Goal: Task Accomplishment & Management: Use online tool/utility

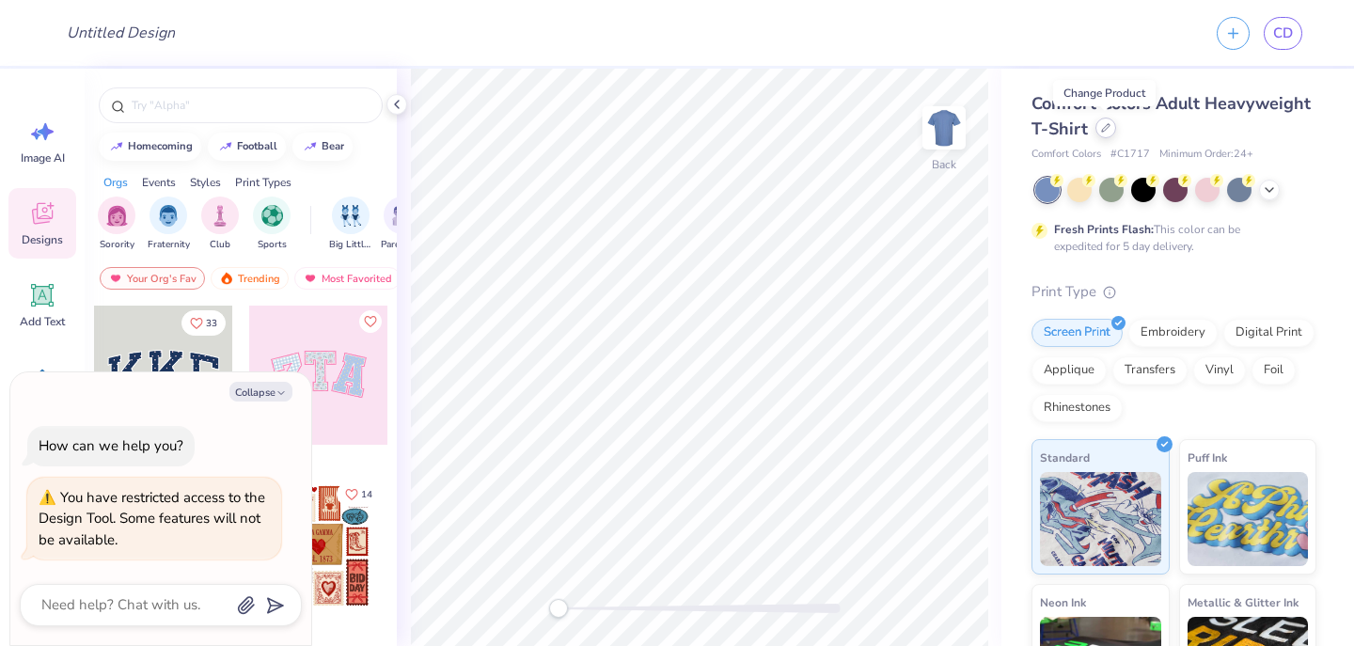
type textarea "x"
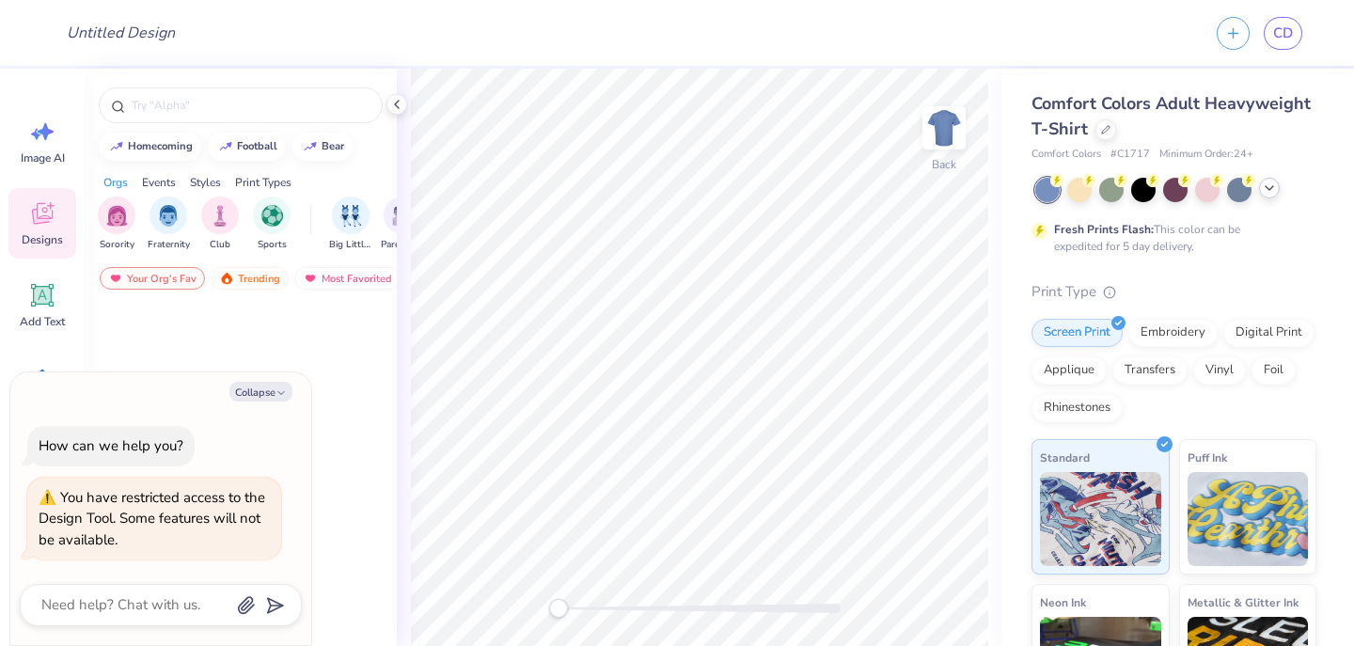
click at [1275, 189] on icon at bounding box center [1269, 188] width 15 height 15
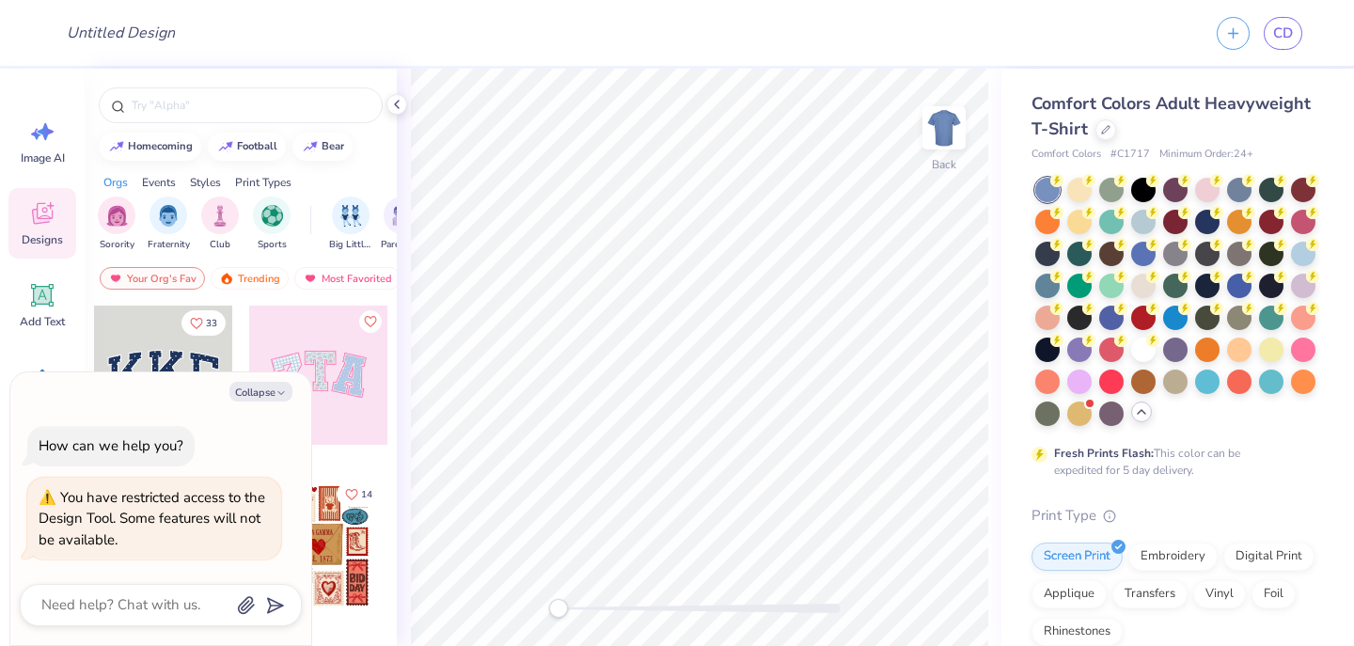
click at [1113, 138] on div "Comfort Colors Adult Heavyweight T-Shirt" at bounding box center [1174, 116] width 285 height 51
click at [1106, 132] on icon at bounding box center [1105, 127] width 9 height 9
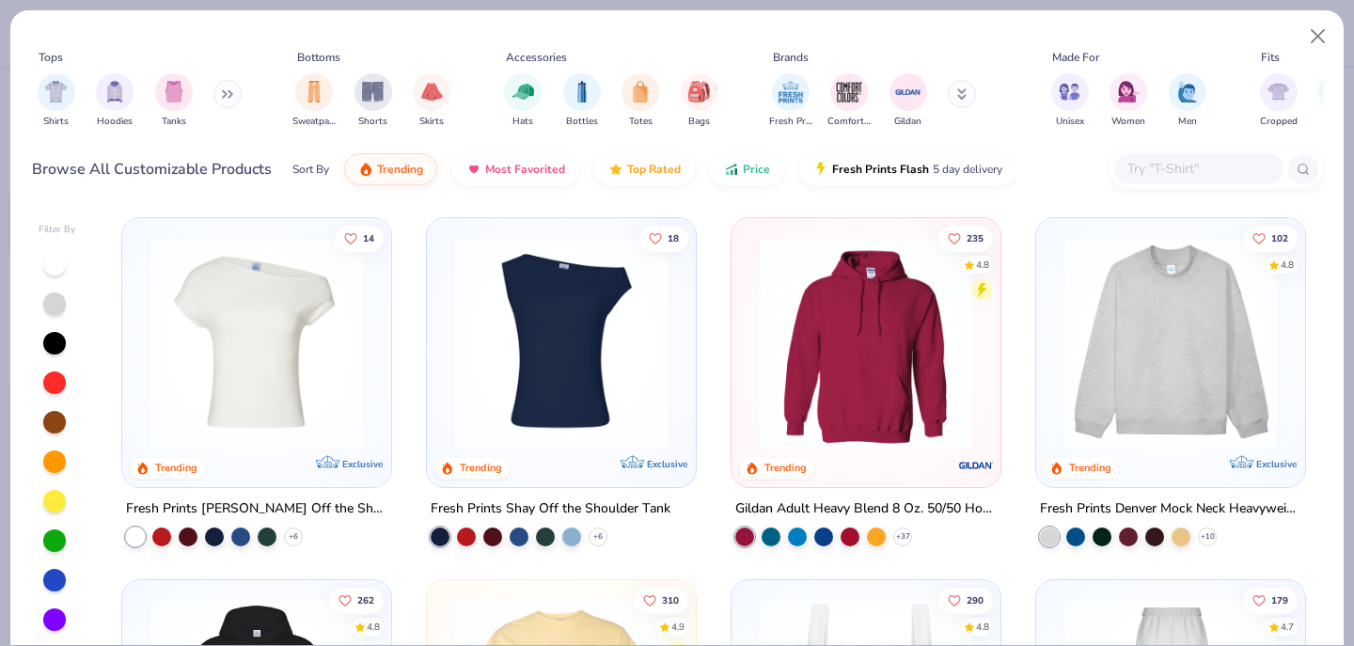
click at [1176, 156] on div at bounding box center [1198, 168] width 169 height 31
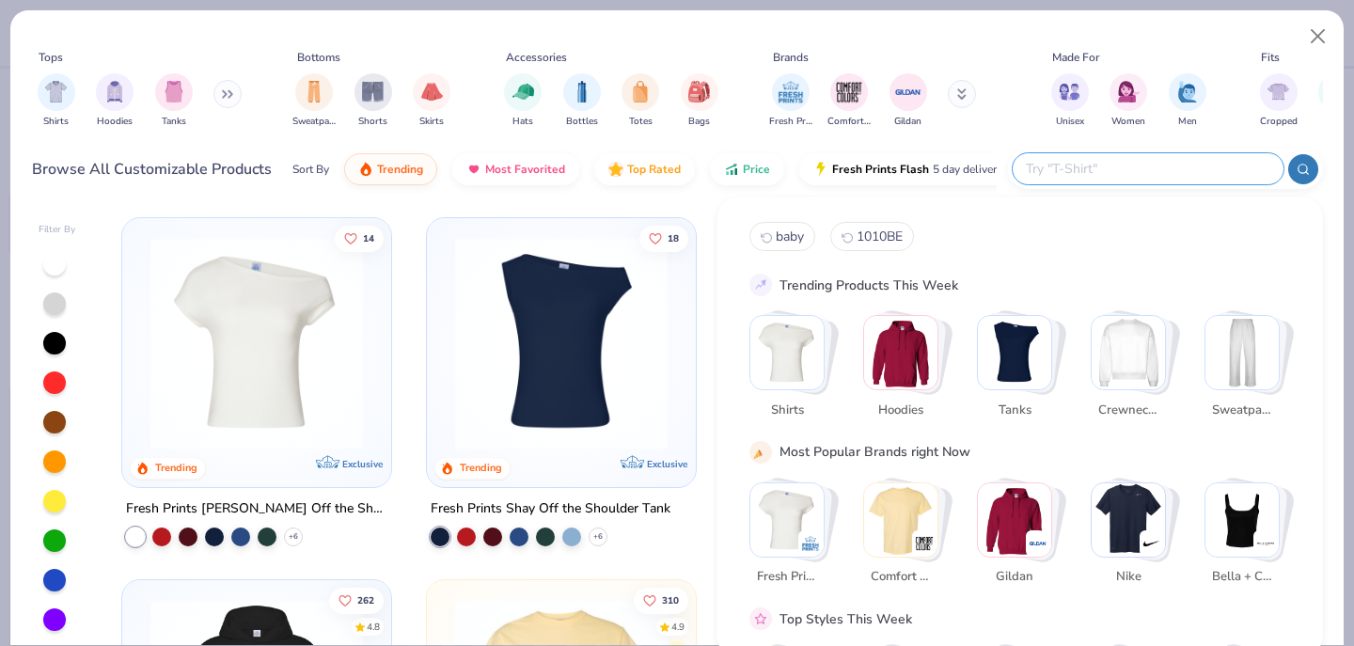
click at [1166, 166] on input "text" at bounding box center [1147, 169] width 246 height 22
type textarea "x"
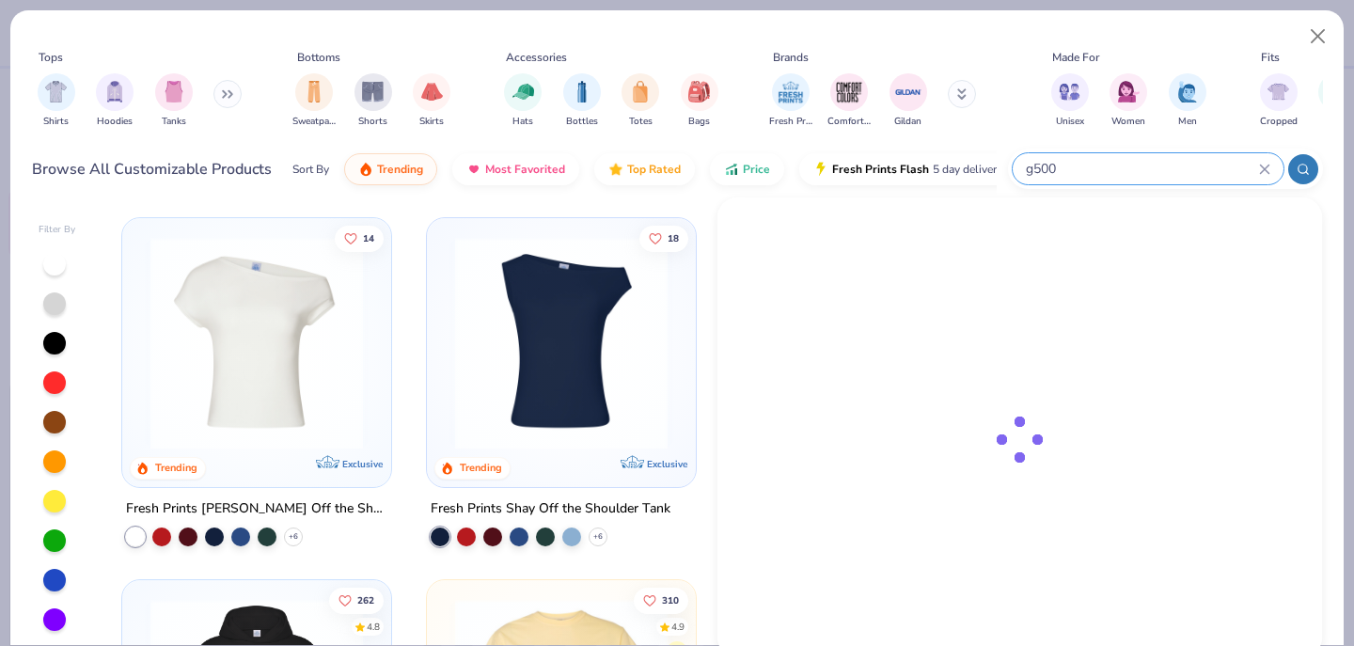
type input "g500"
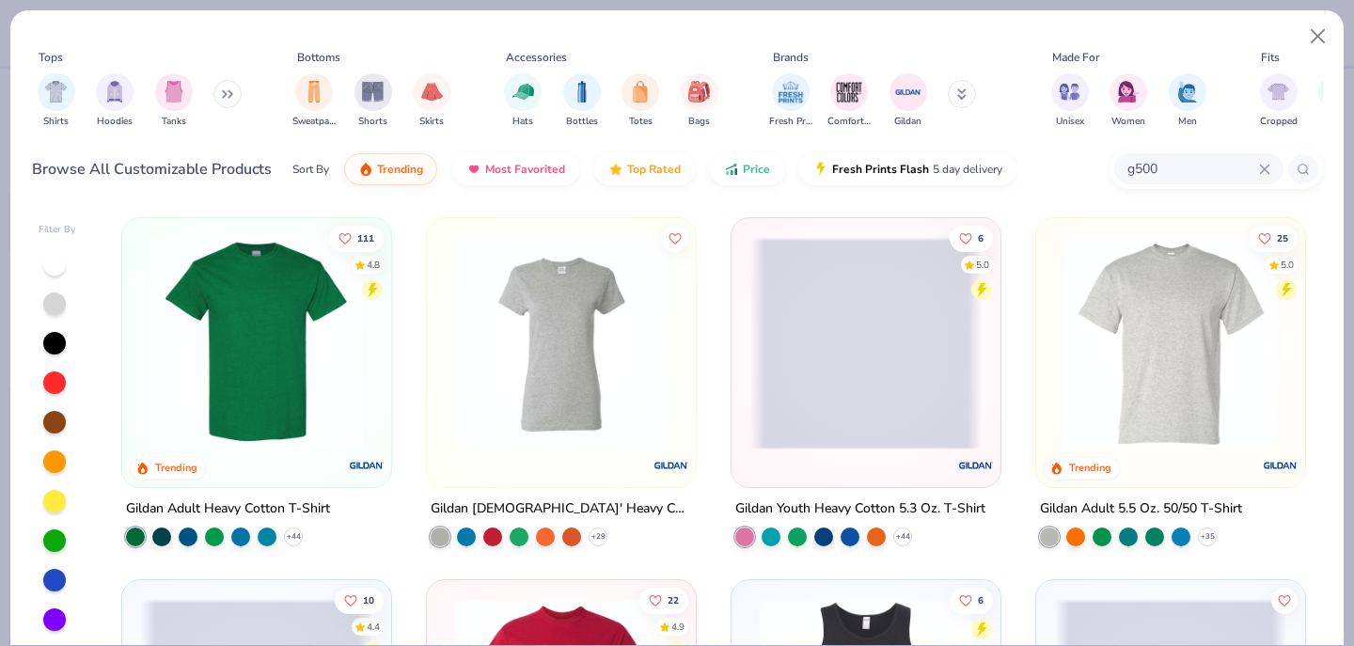
click at [247, 417] on img at bounding box center [256, 343] width 231 height 213
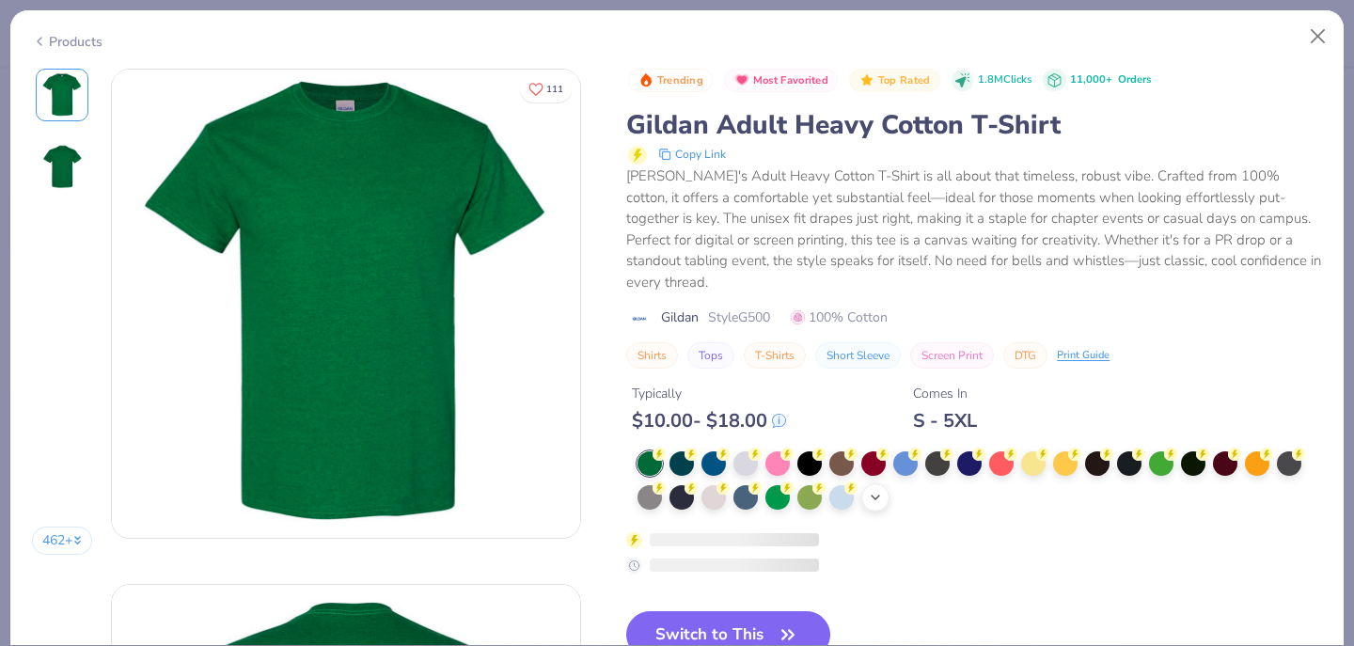
click at [870, 490] on icon at bounding box center [875, 497] width 15 height 15
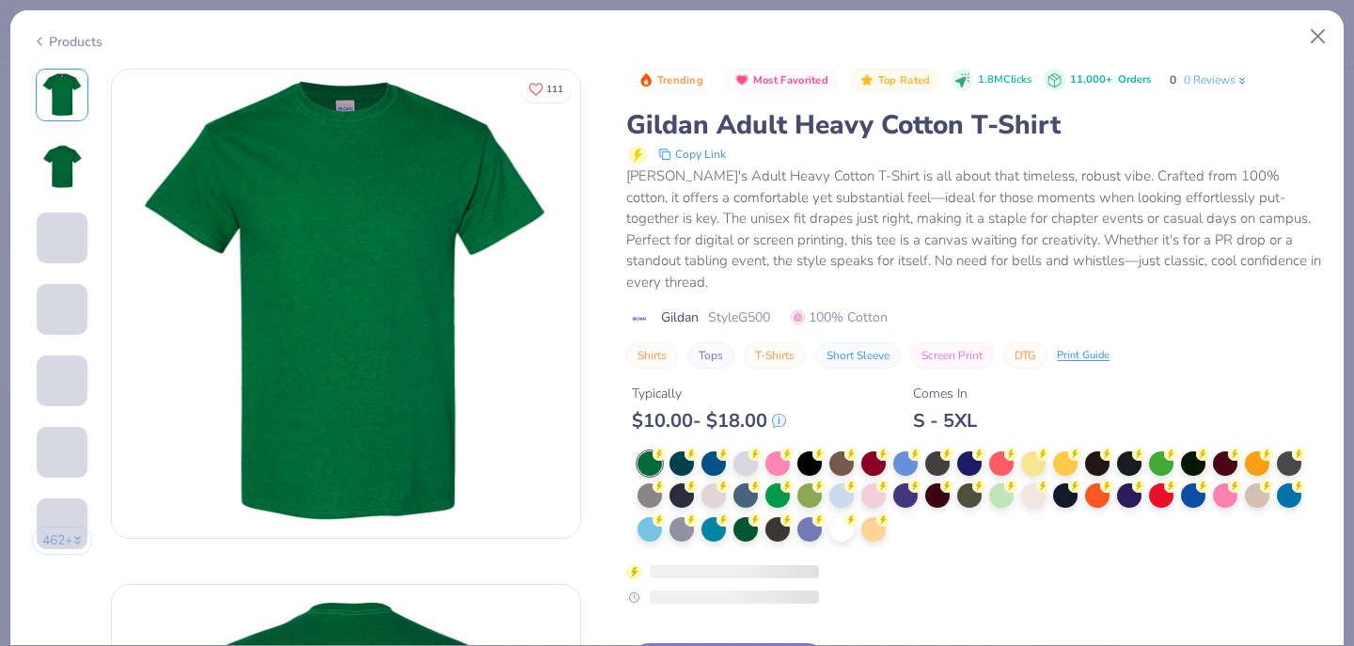
click at [881, 483] on div at bounding box center [873, 495] width 24 height 24
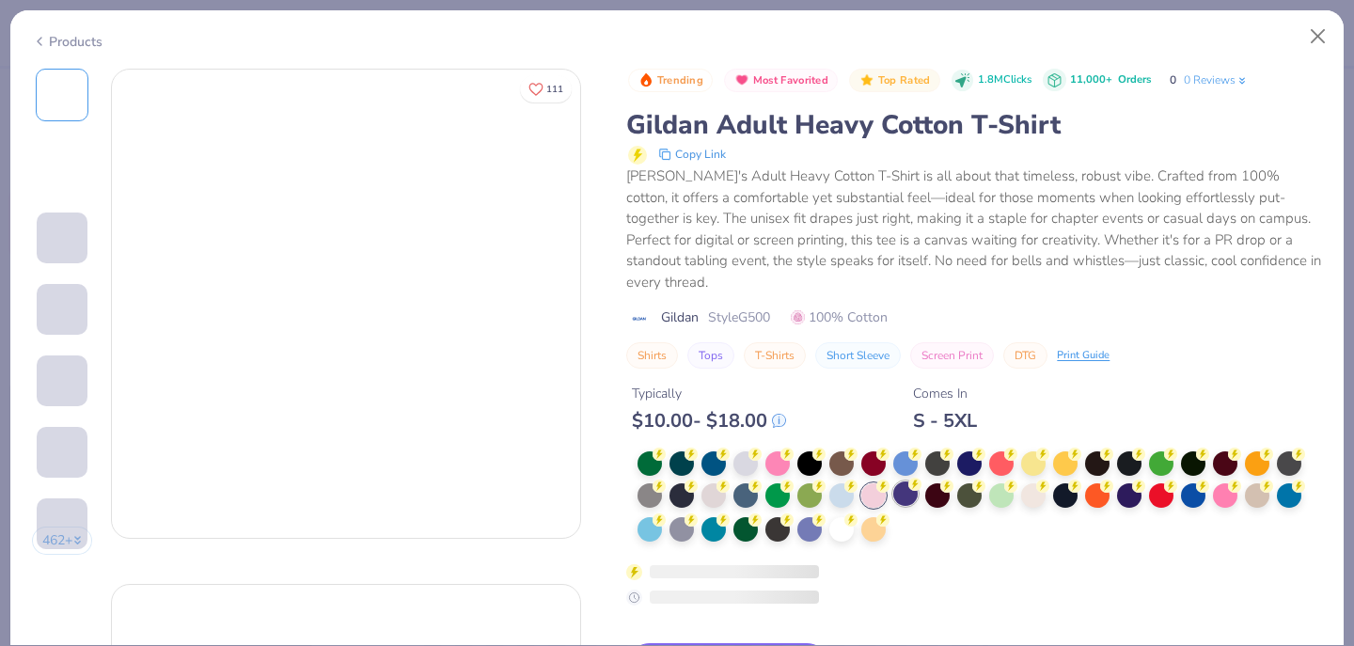
click at [905, 476] on div at bounding box center [905, 463] width 24 height 24
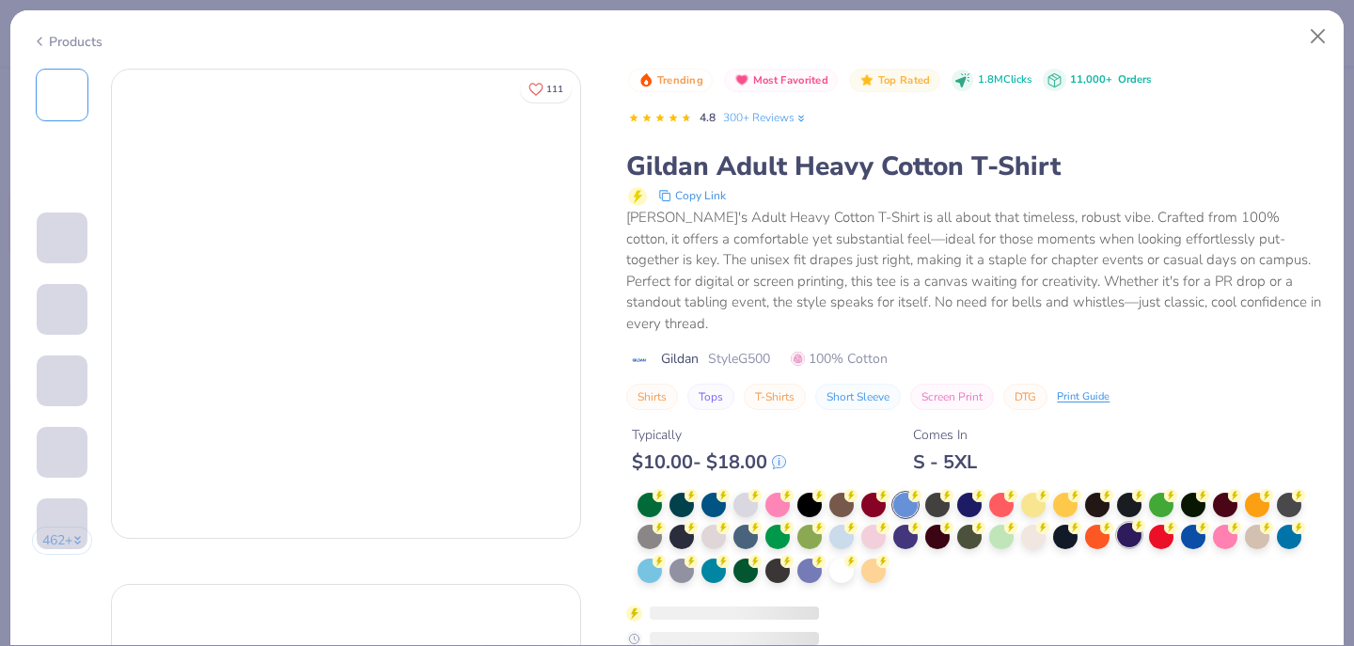
click at [1128, 523] on div at bounding box center [1129, 535] width 24 height 24
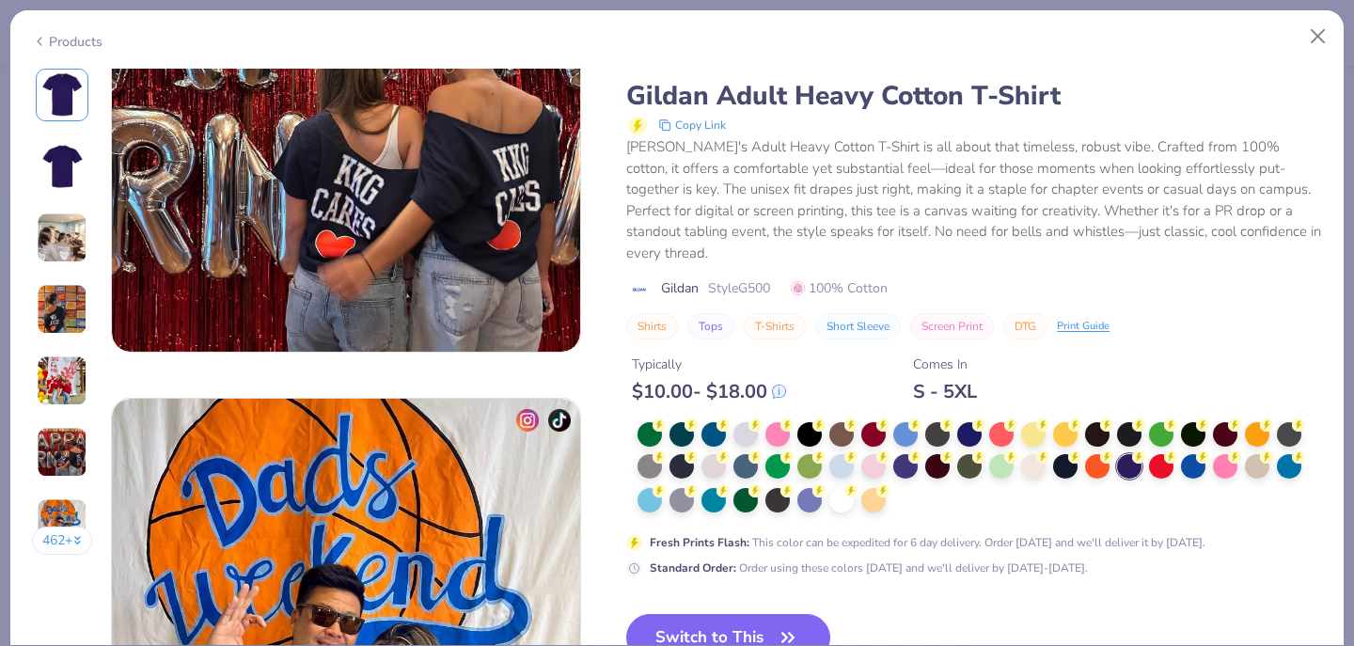
scroll to position [2905, 0]
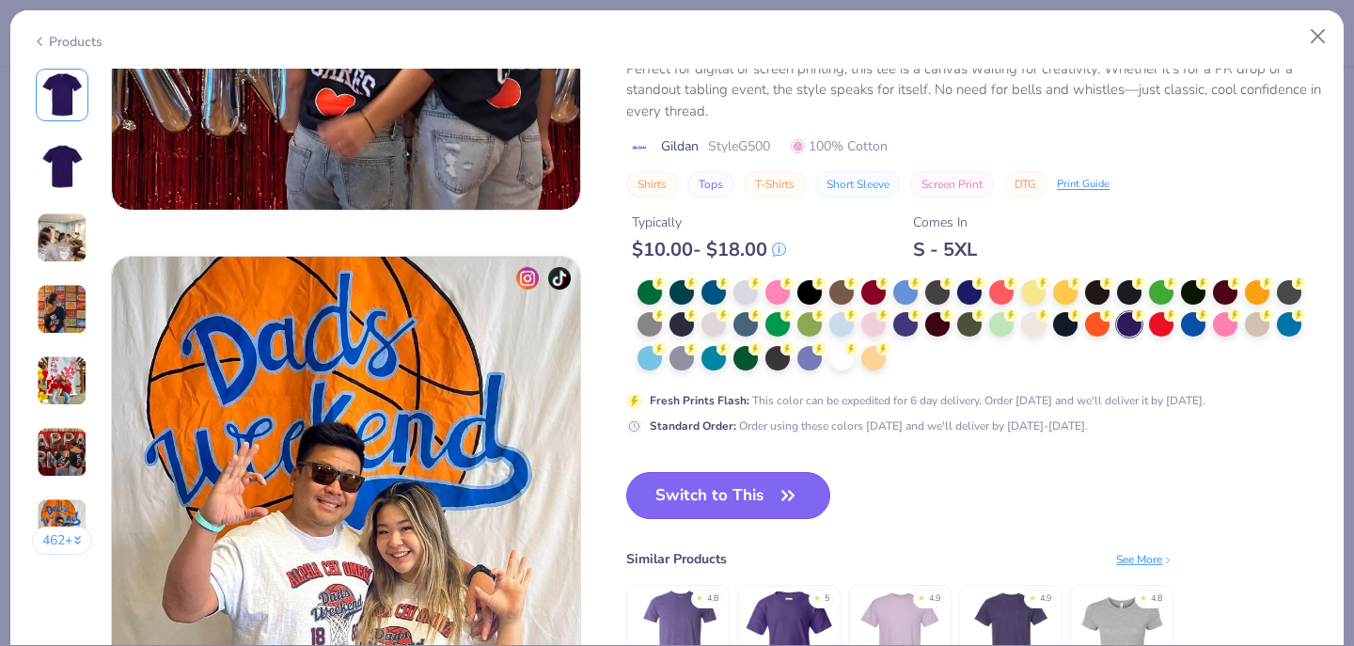
click at [719, 472] on button "Switch to This" at bounding box center [728, 495] width 204 height 47
click at [702, 504] on button "Switch to This" at bounding box center [728, 495] width 204 height 47
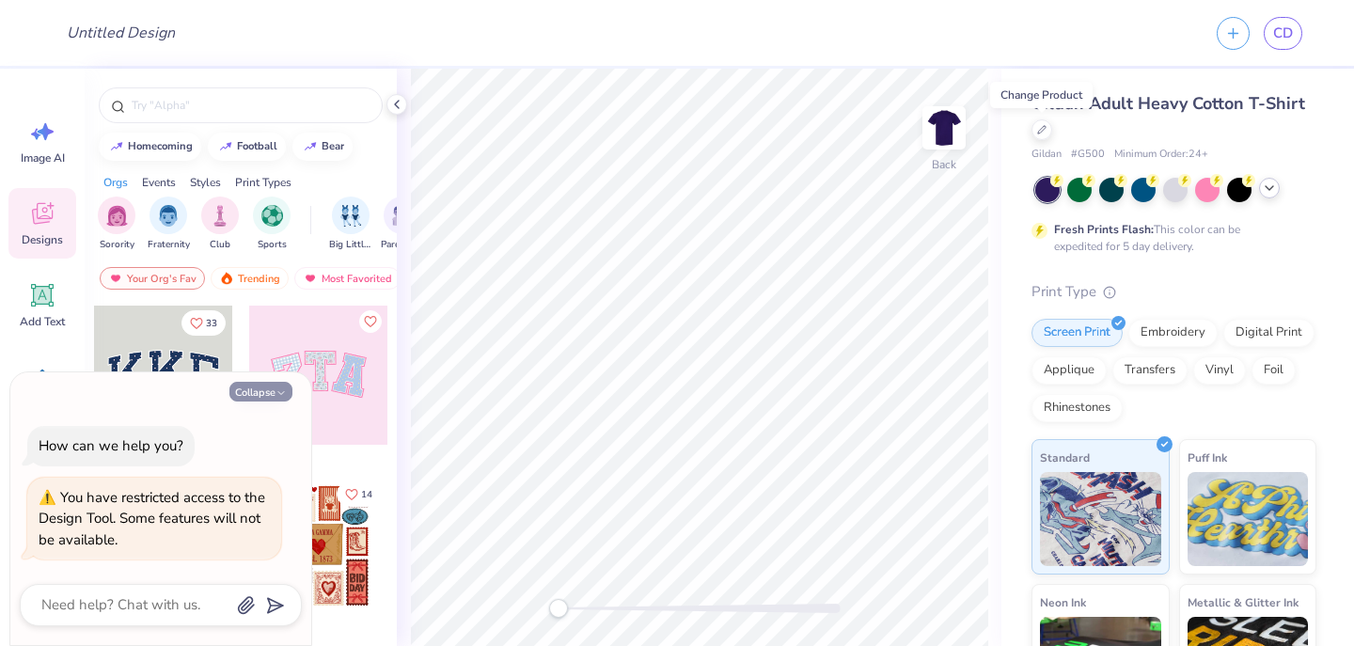
click at [259, 393] on button "Collapse" at bounding box center [260, 392] width 63 height 20
type textarea "x"
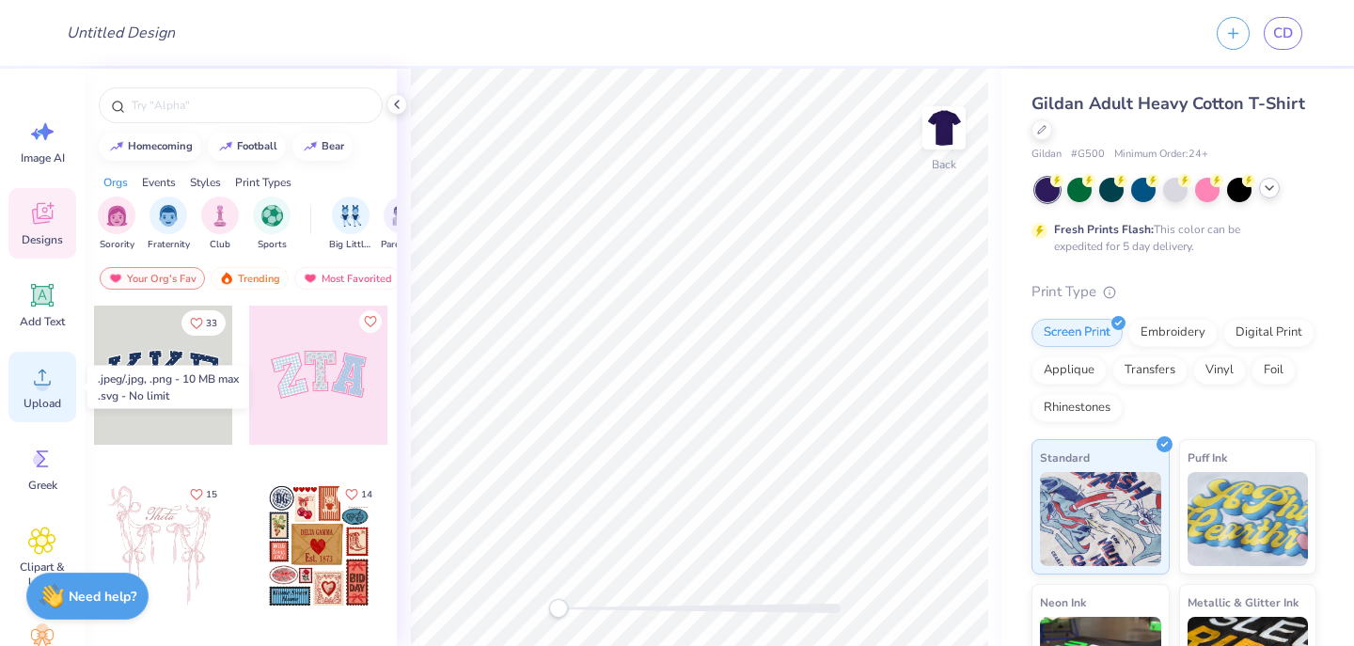
click at [48, 381] on icon at bounding box center [42, 377] width 28 height 28
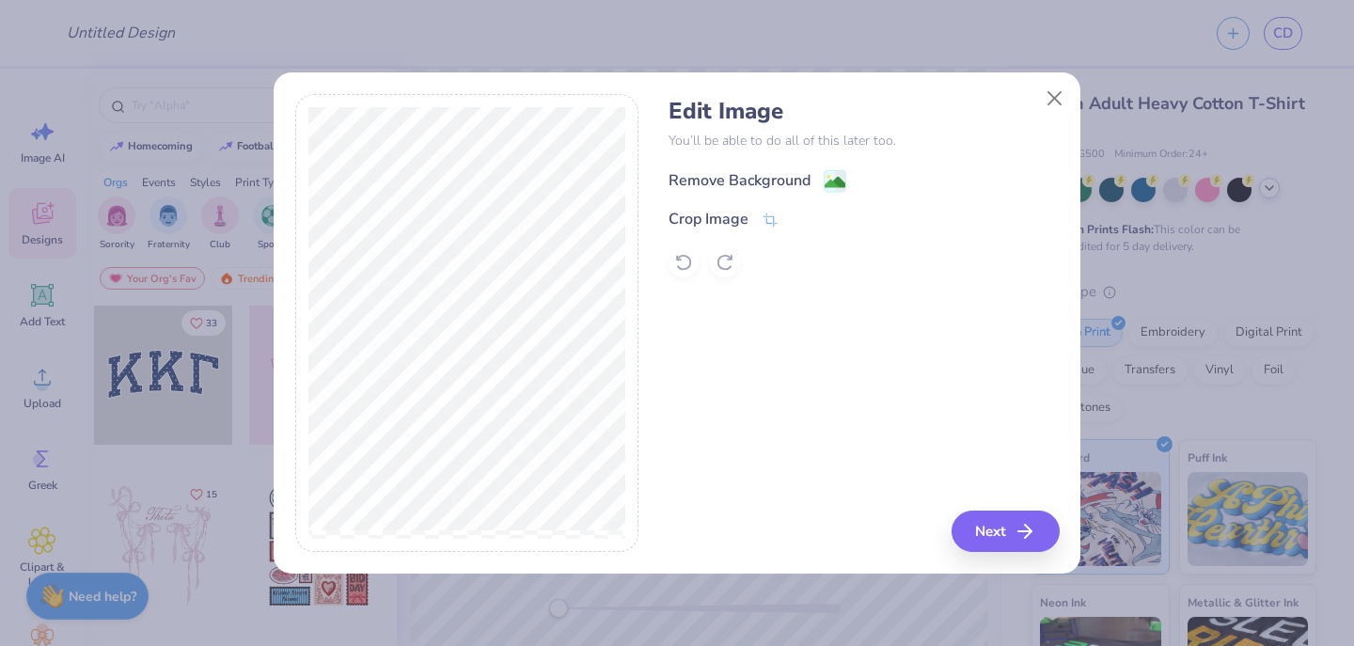
click at [837, 181] on image at bounding box center [835, 182] width 21 height 21
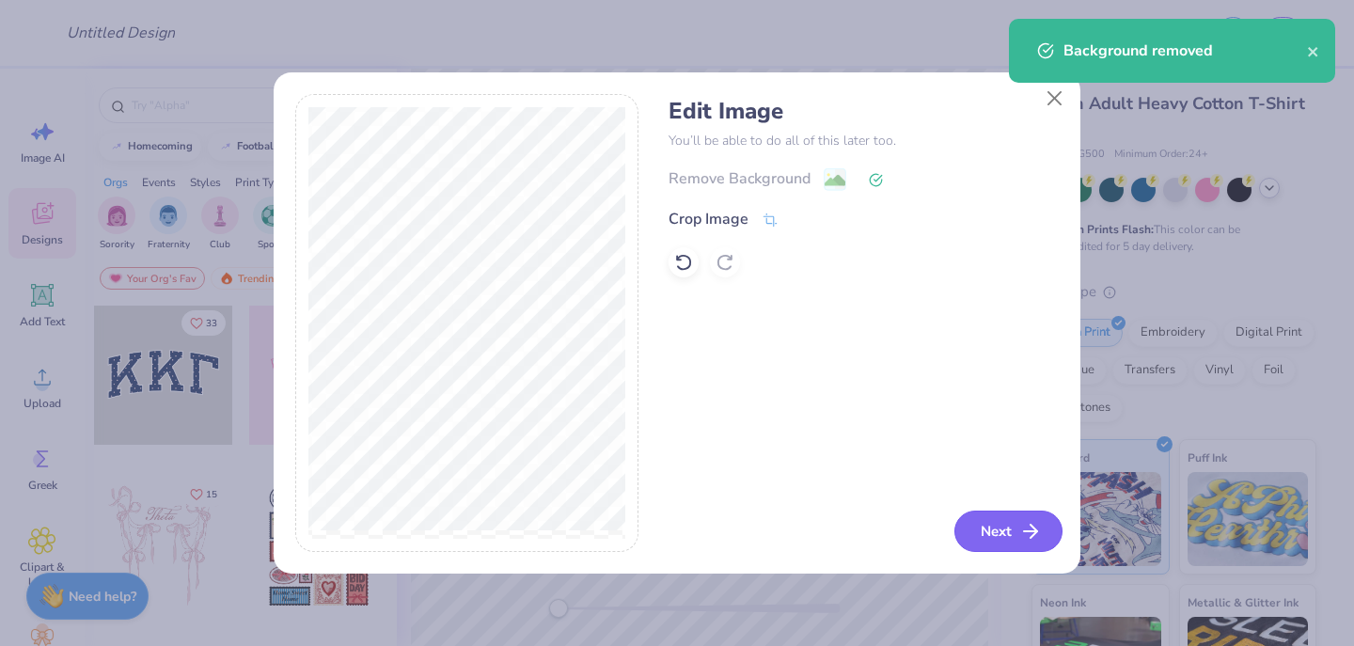
click at [1023, 525] on icon "button" at bounding box center [1030, 531] width 23 height 23
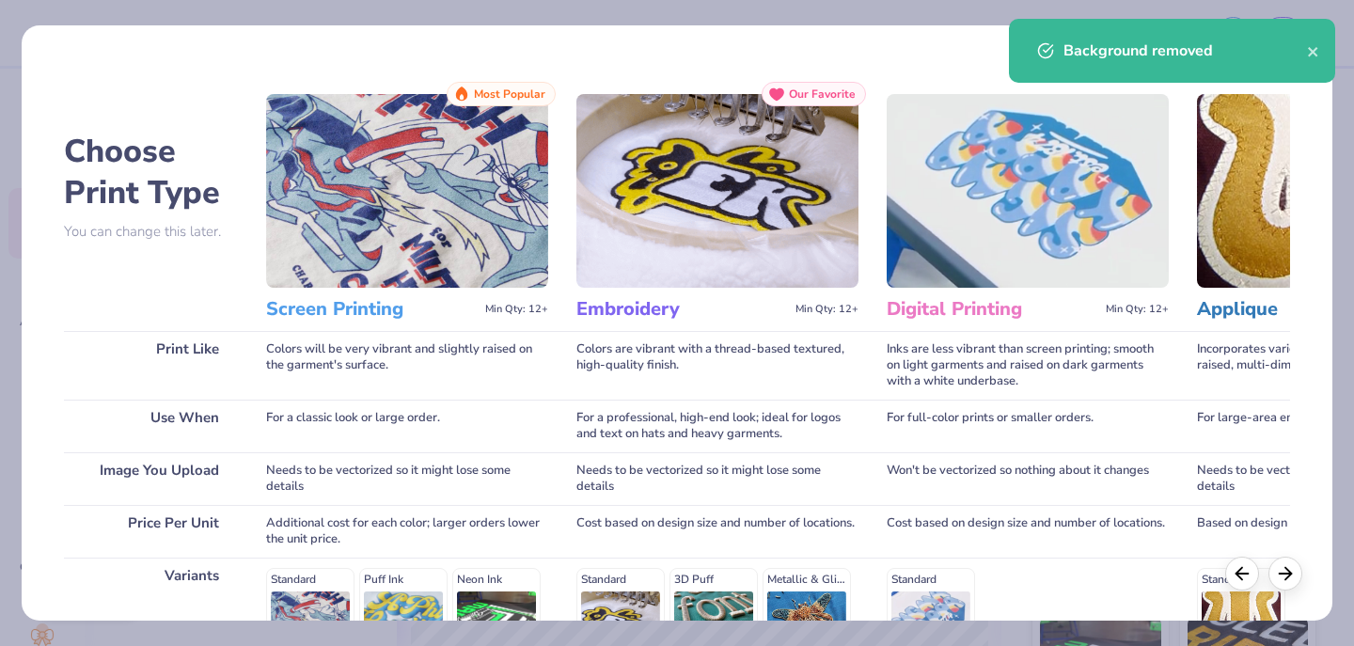
scroll to position [292, 0]
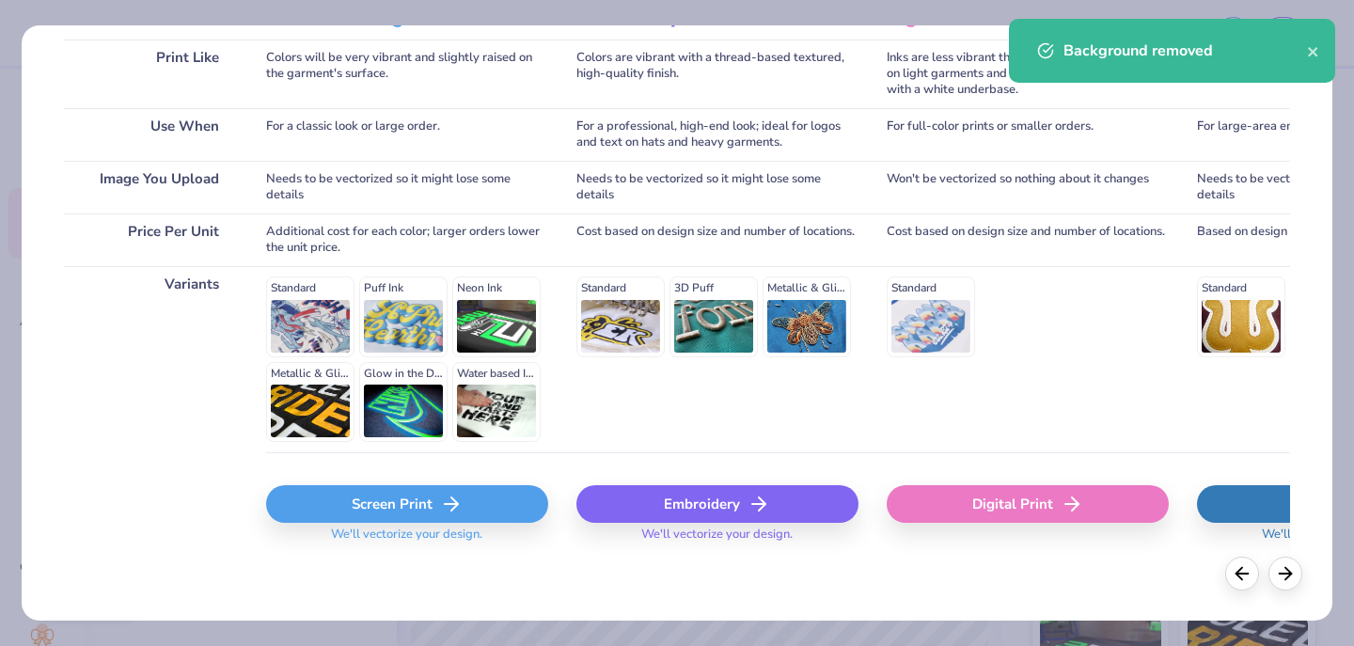
click at [355, 503] on div "Screen Print" at bounding box center [407, 504] width 282 height 38
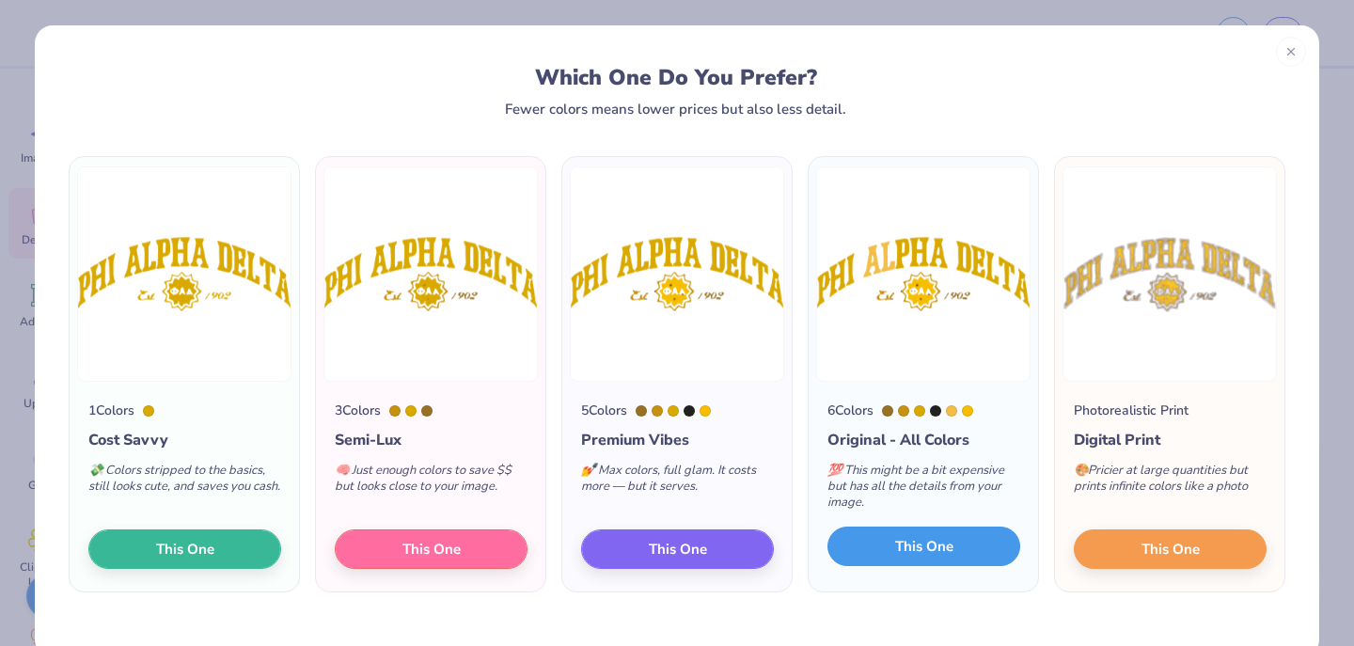
click at [936, 549] on span "This One" at bounding box center [924, 547] width 58 height 22
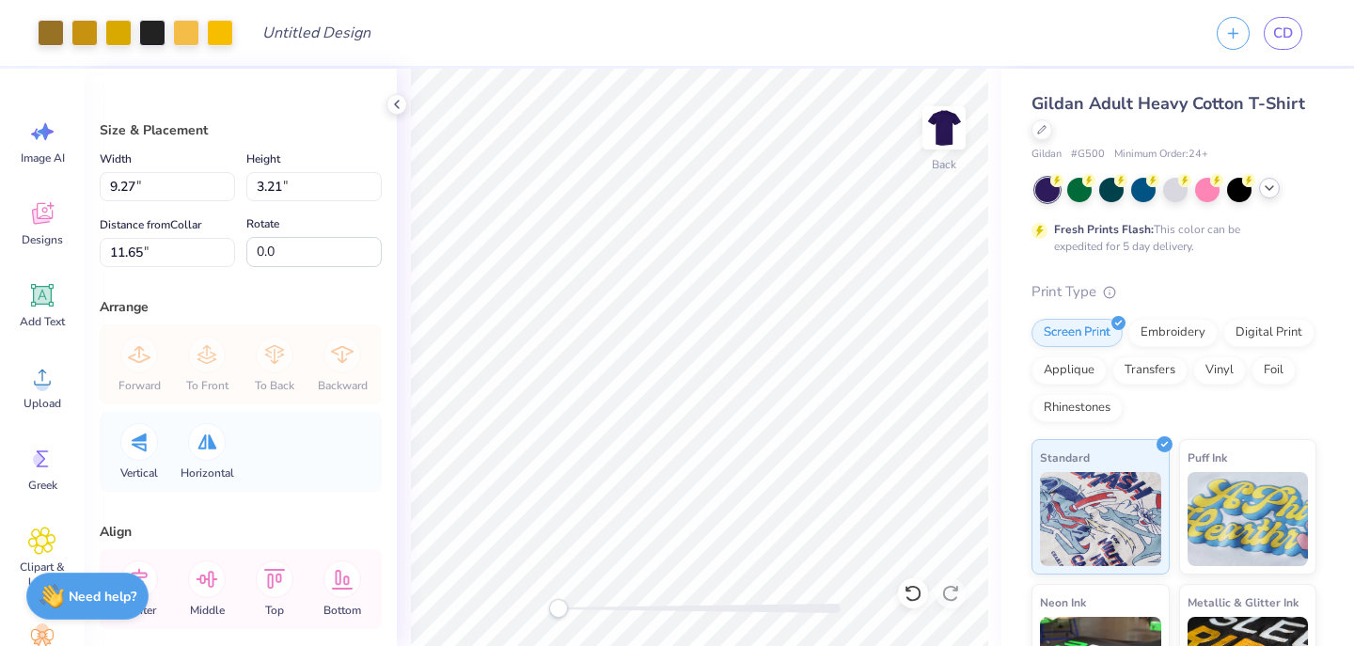
type input "11.55"
type input "3.99"
type input "10.86"
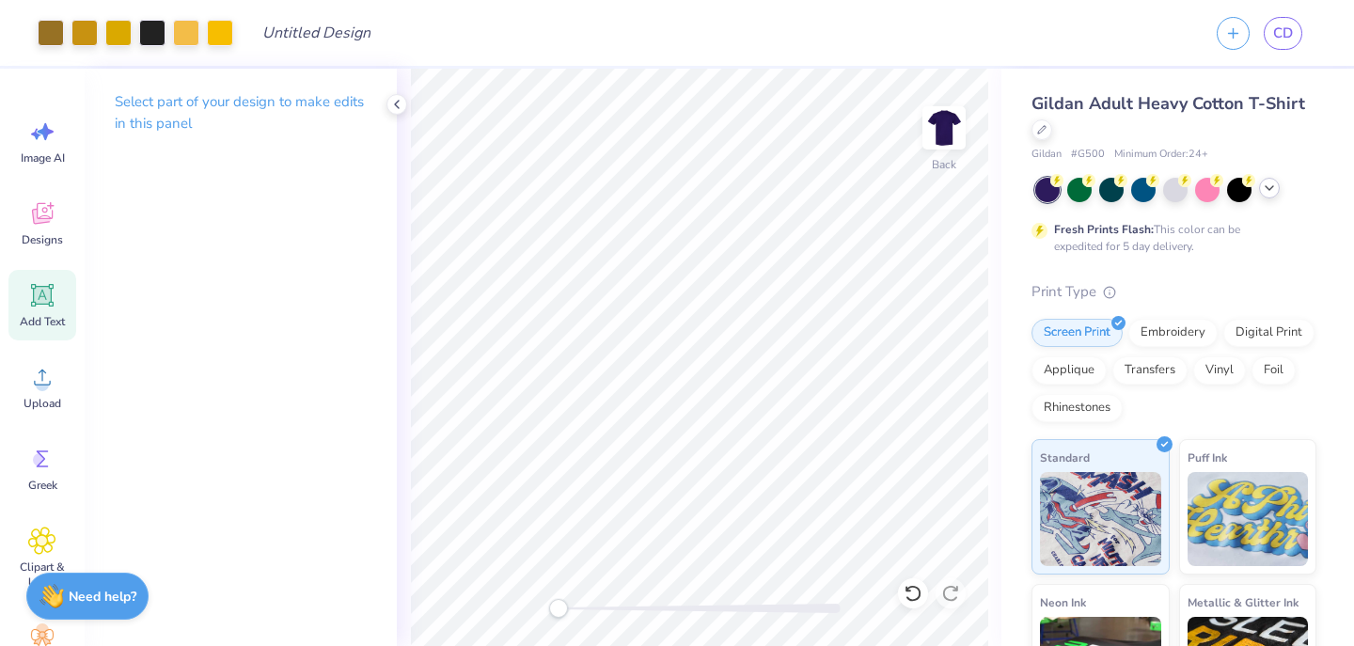
click at [31, 305] on icon at bounding box center [42, 295] width 23 height 23
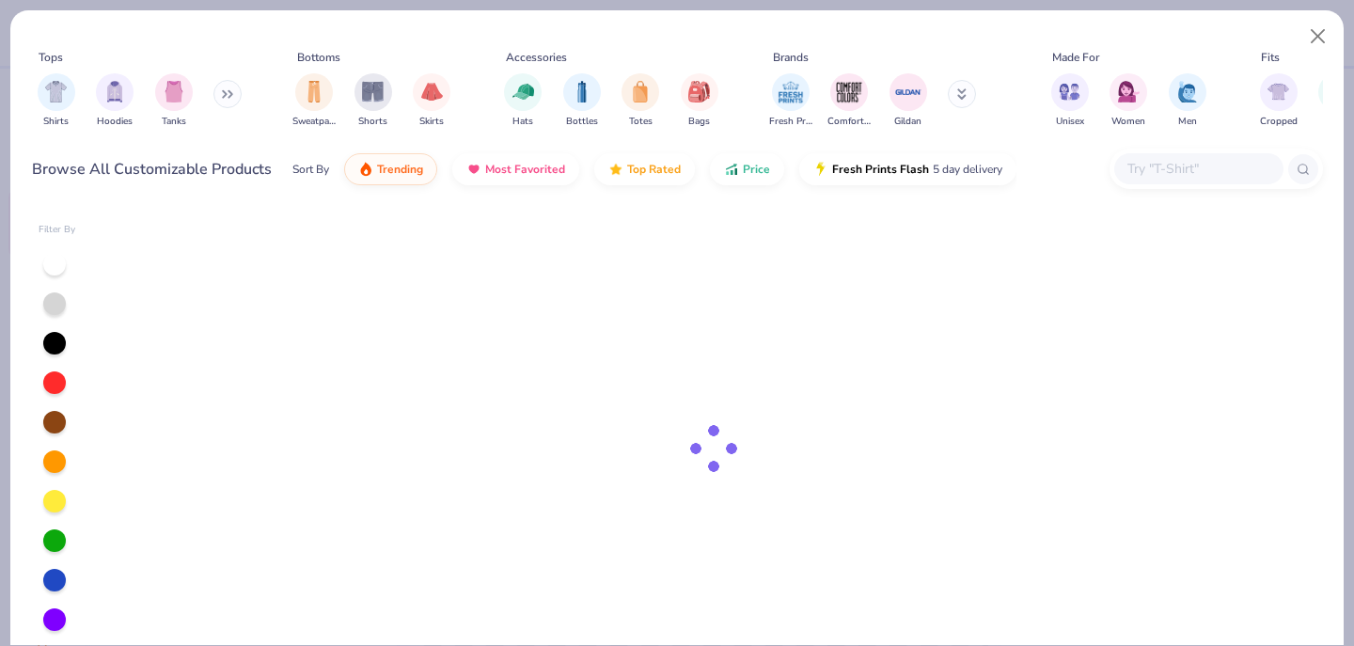
click at [1160, 163] on input "text" at bounding box center [1198, 169] width 145 height 22
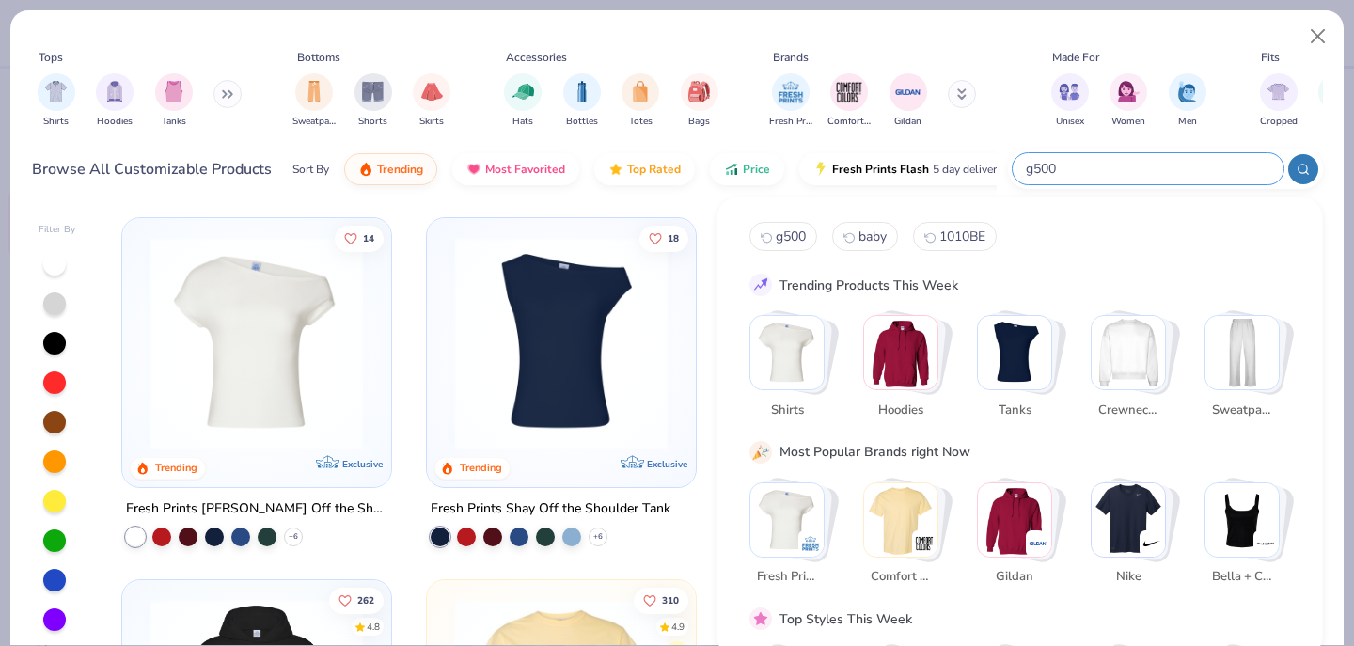
type input "g500"
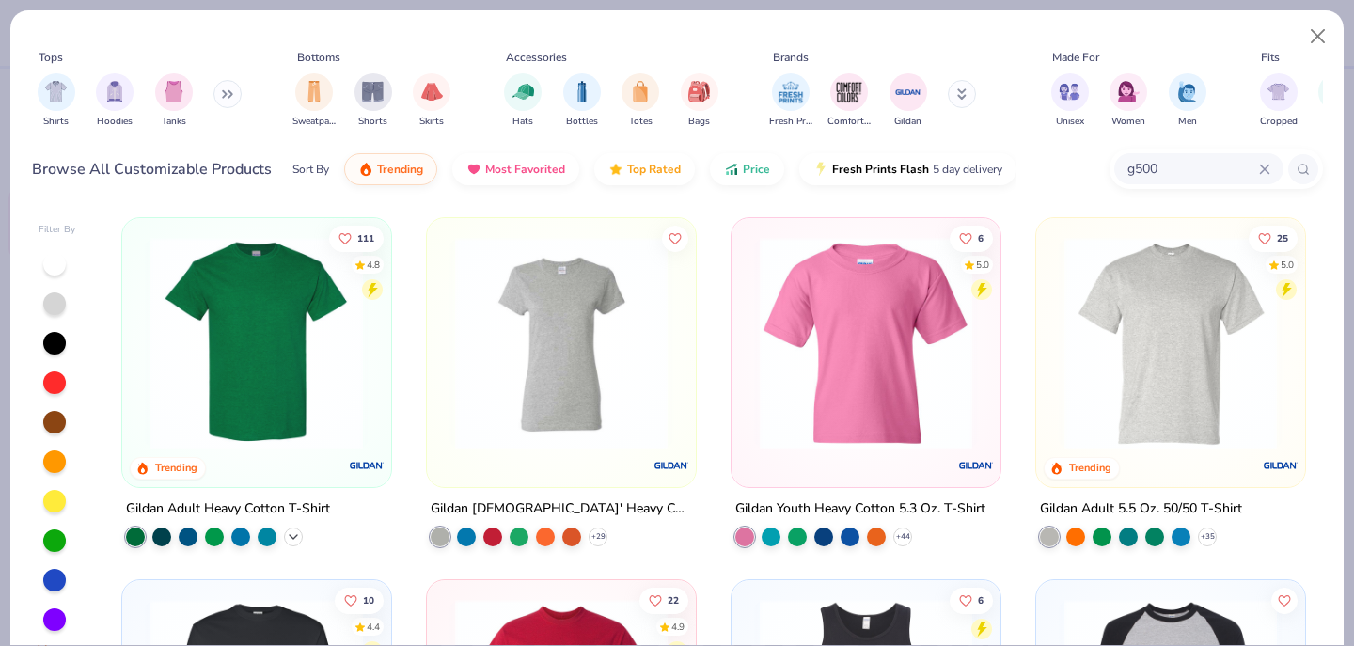
click at [297, 533] on icon at bounding box center [293, 536] width 15 height 15
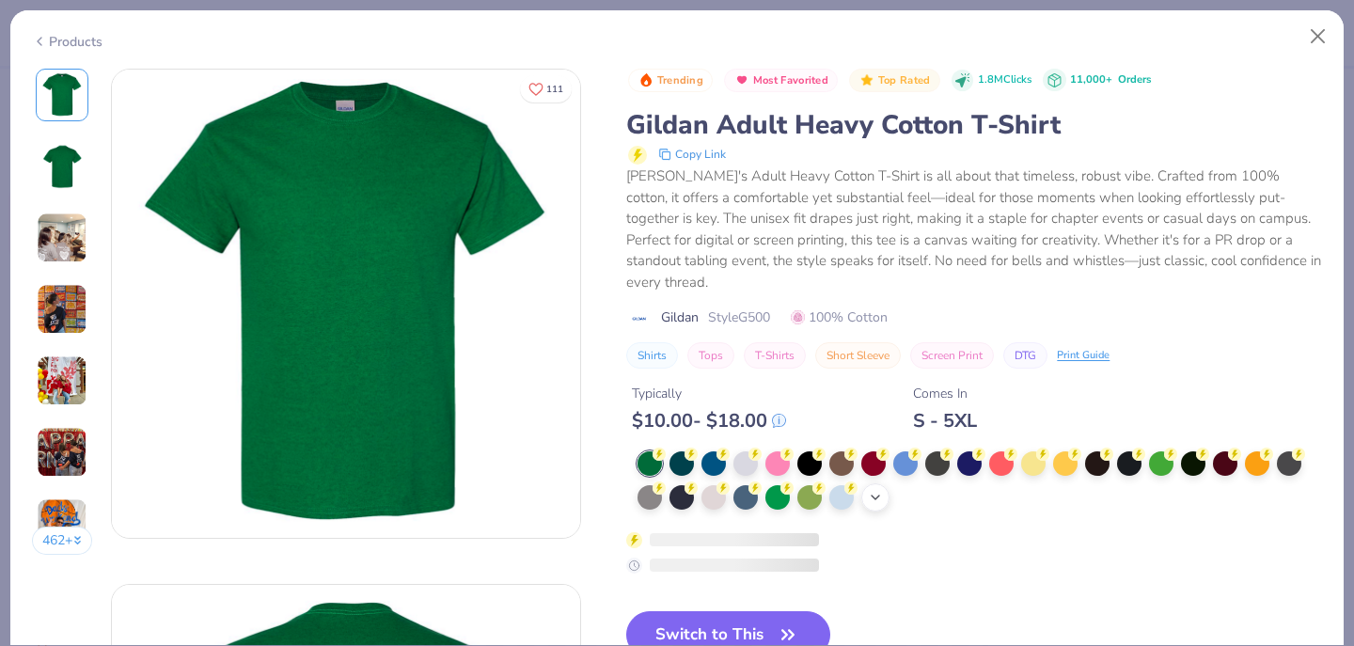
click at [875, 490] on icon at bounding box center [875, 497] width 15 height 15
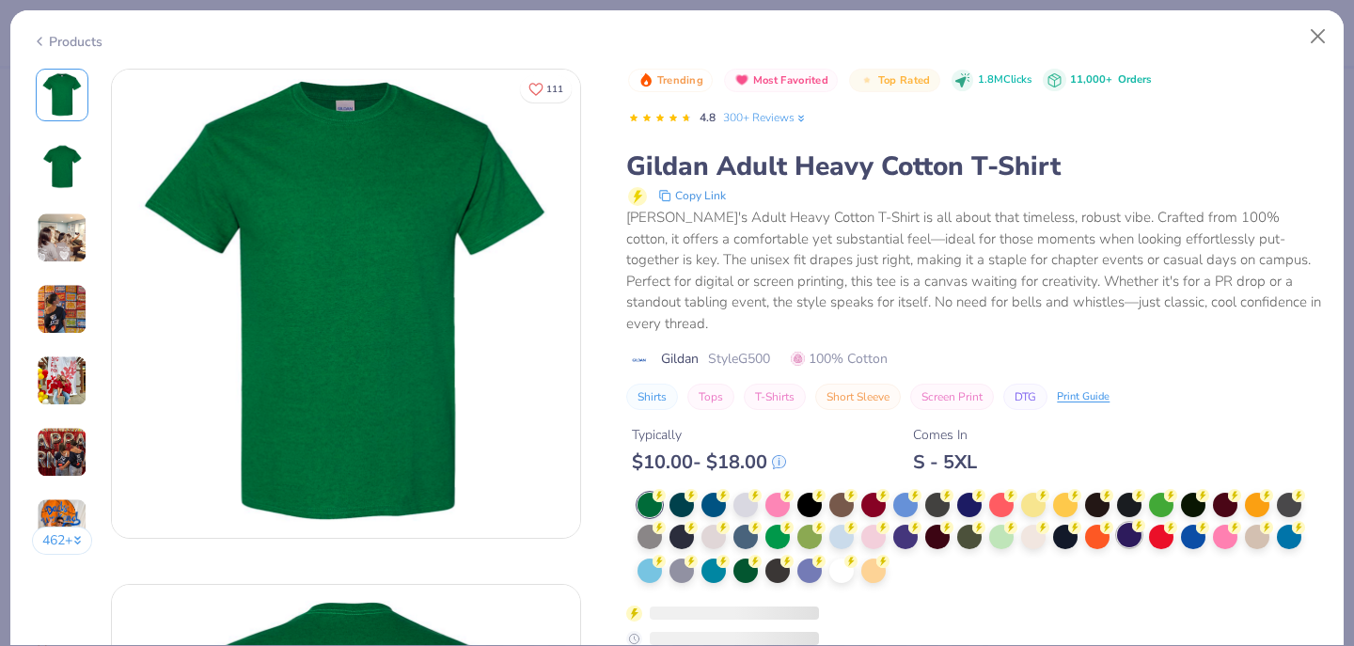
click at [1135, 525] on div at bounding box center [1129, 535] width 24 height 24
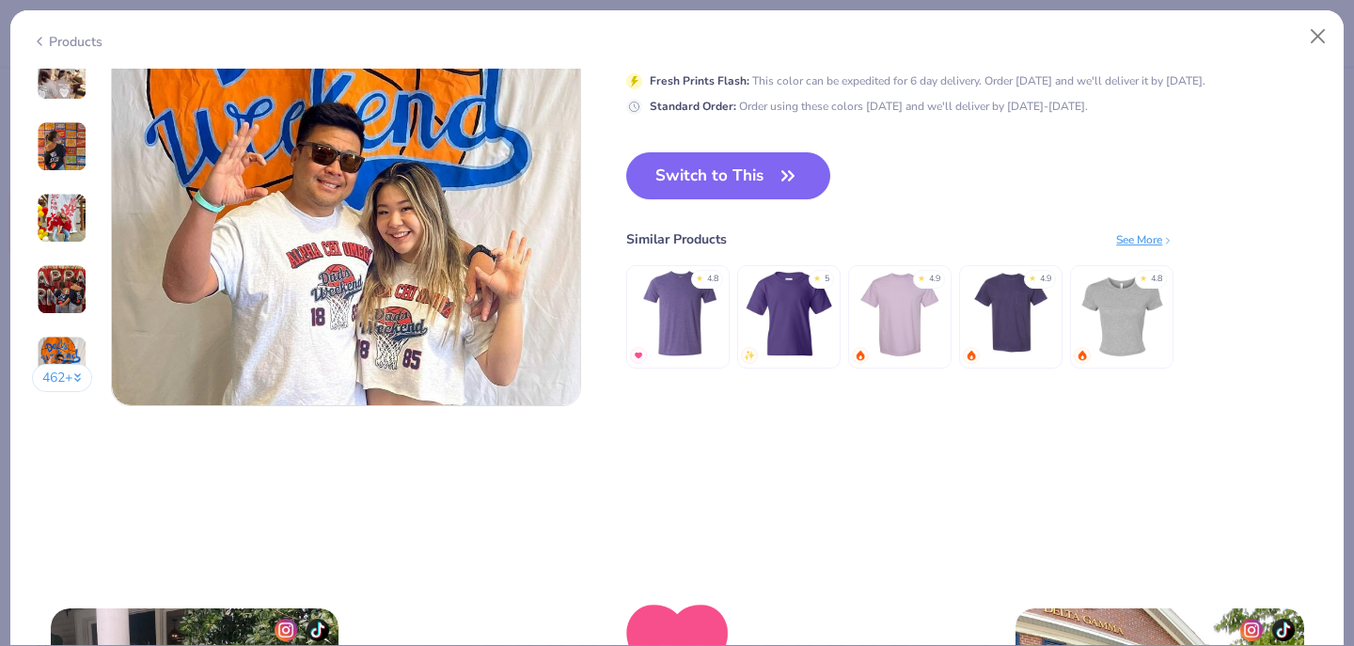
scroll to position [3188, 0]
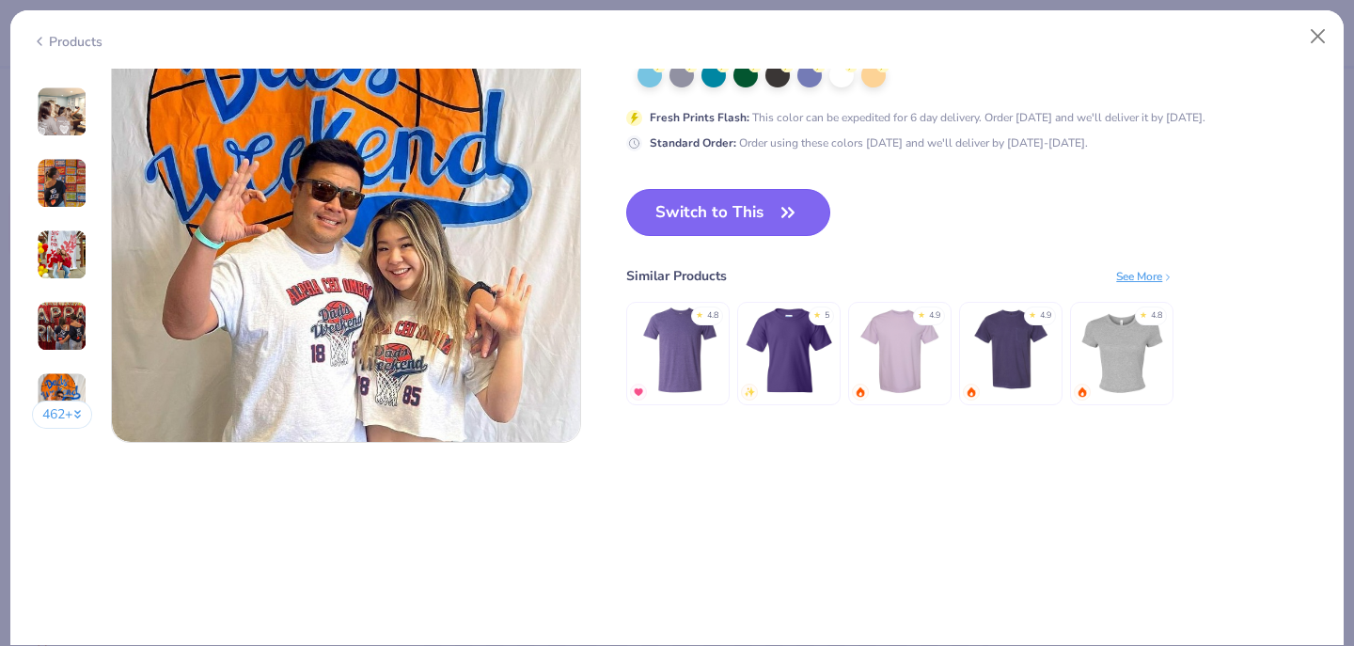
click at [715, 214] on button "Switch to This" at bounding box center [728, 212] width 204 height 47
click at [727, 201] on button "Switch to This" at bounding box center [728, 212] width 204 height 47
click at [734, 213] on button "Switch to This" at bounding box center [728, 212] width 204 height 47
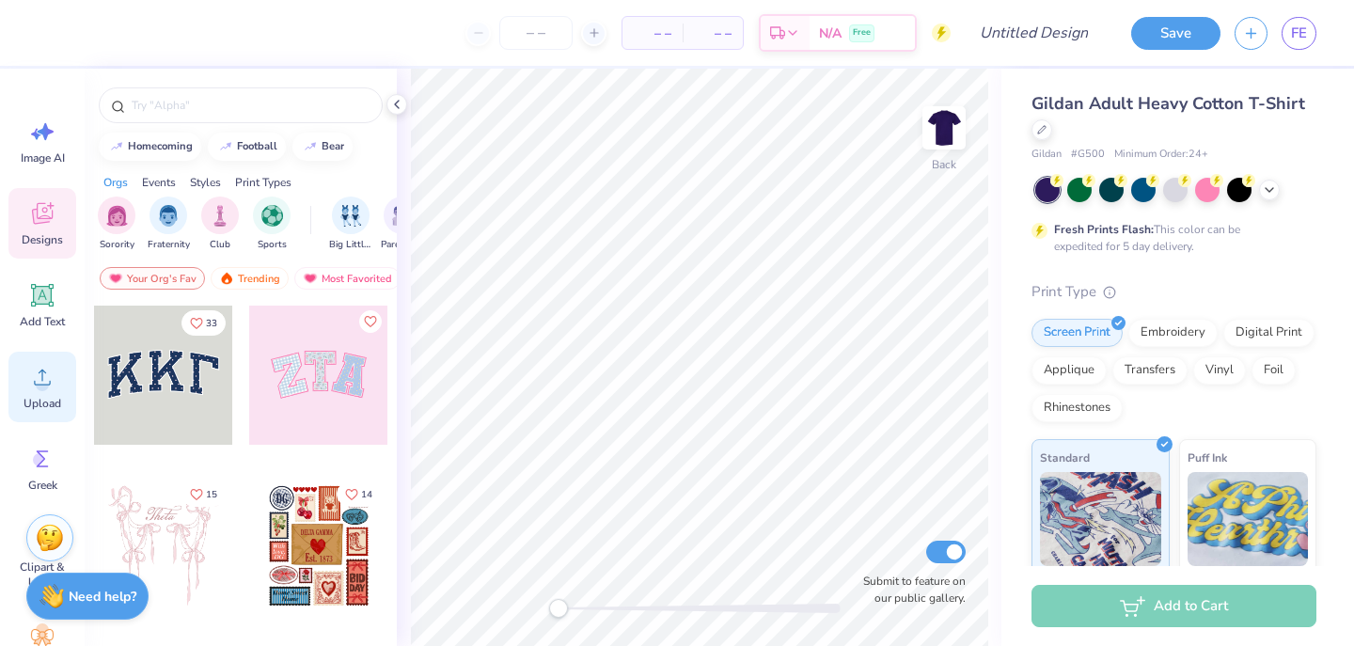
click at [41, 381] on circle at bounding box center [42, 384] width 13 height 13
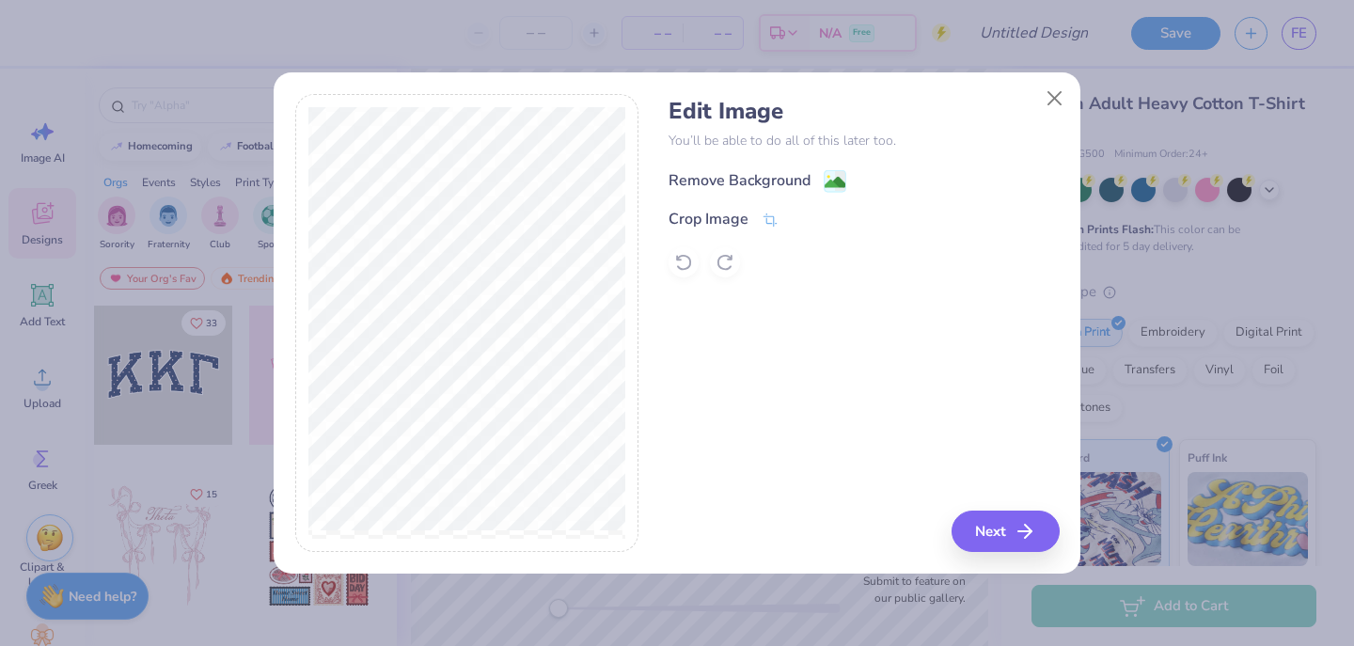
click at [830, 174] on image at bounding box center [835, 182] width 21 height 21
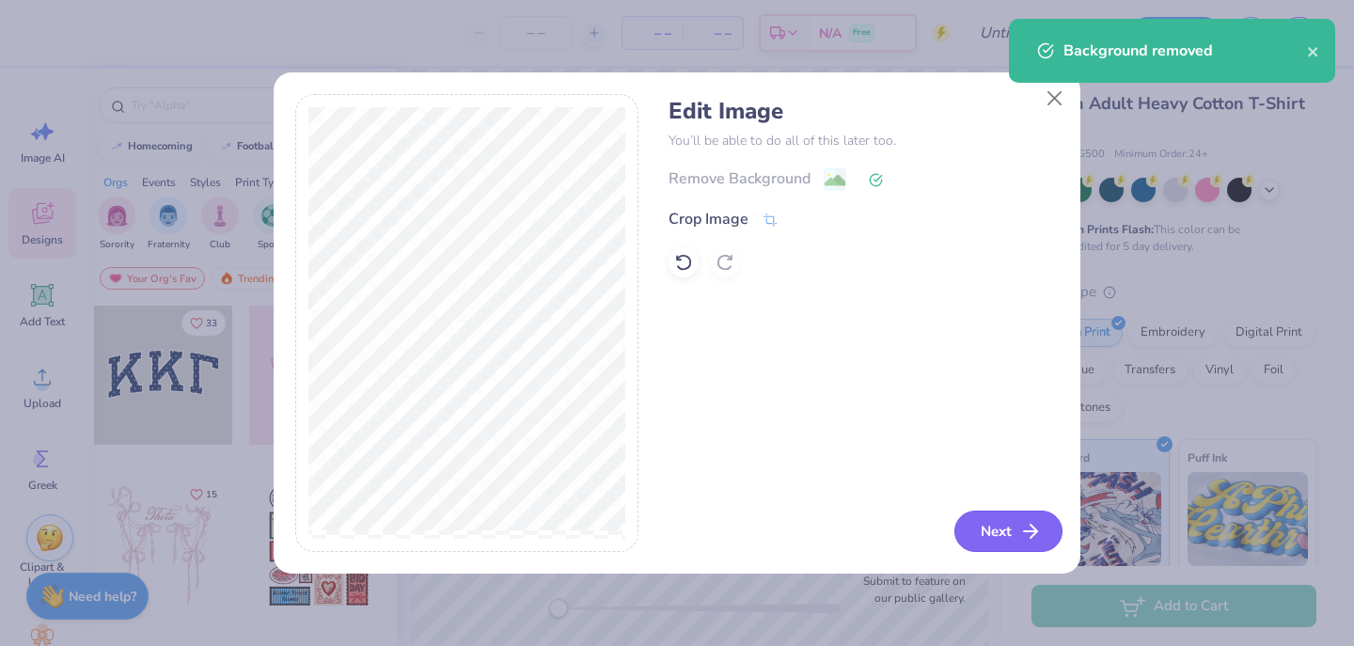
click at [1002, 522] on button "Next" at bounding box center [1009, 531] width 108 height 41
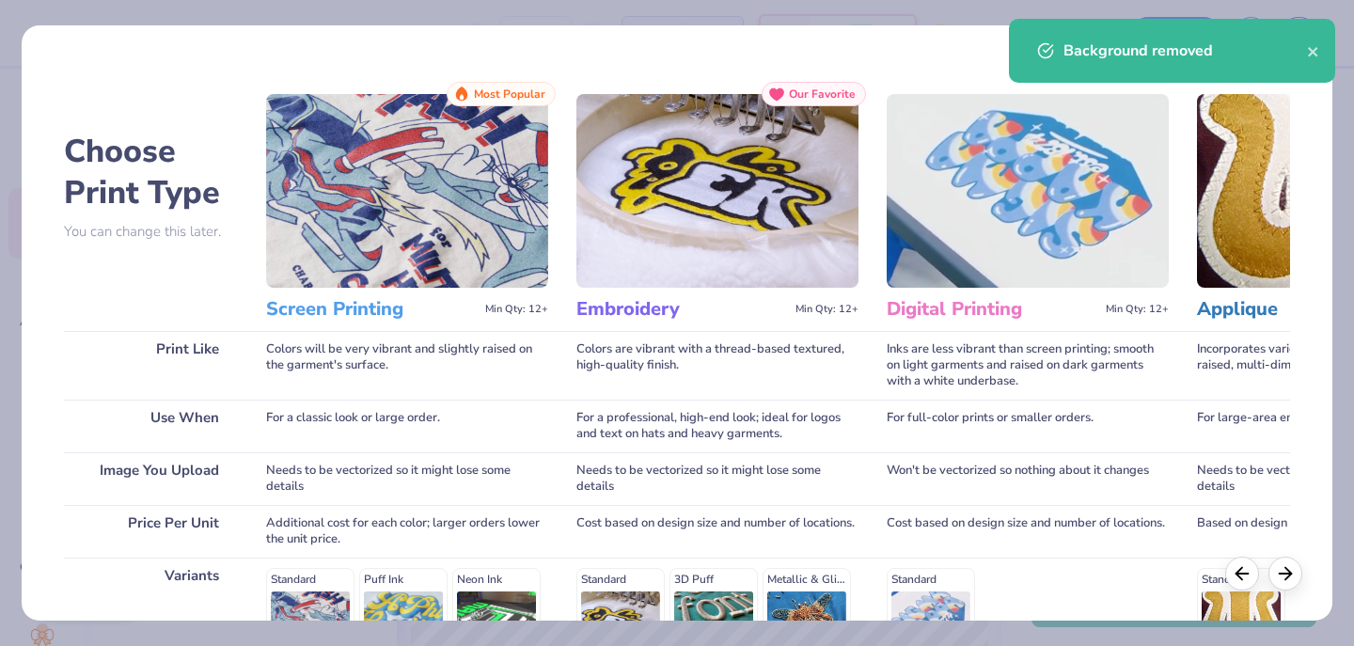
scroll to position [292, 0]
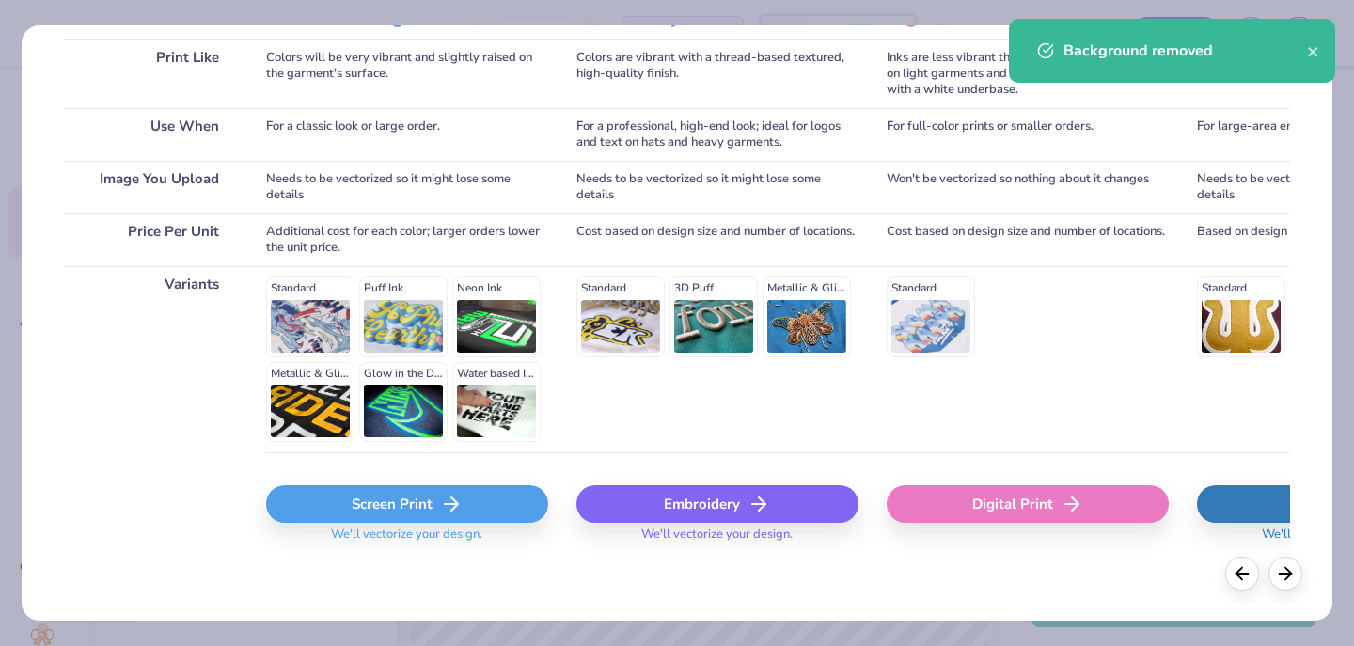
click at [377, 510] on div "Screen Print" at bounding box center [407, 504] width 282 height 38
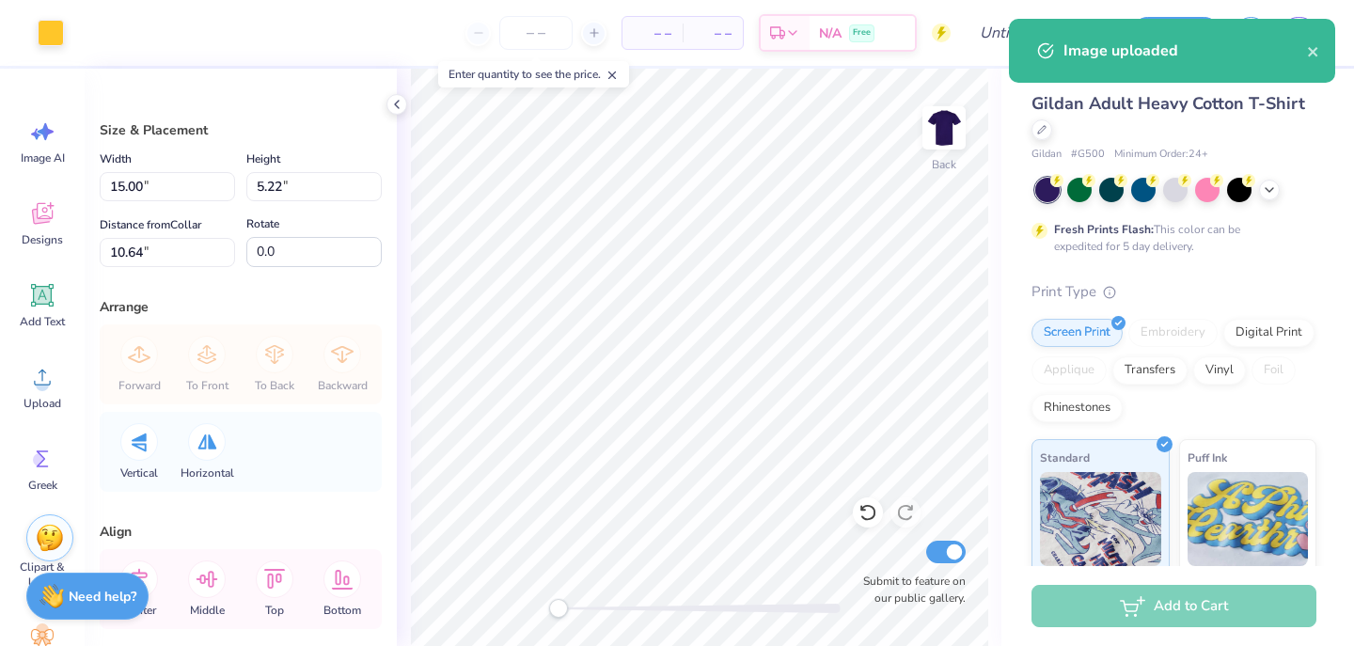
type input "12.47"
type input "4.34"
type input "11.52"
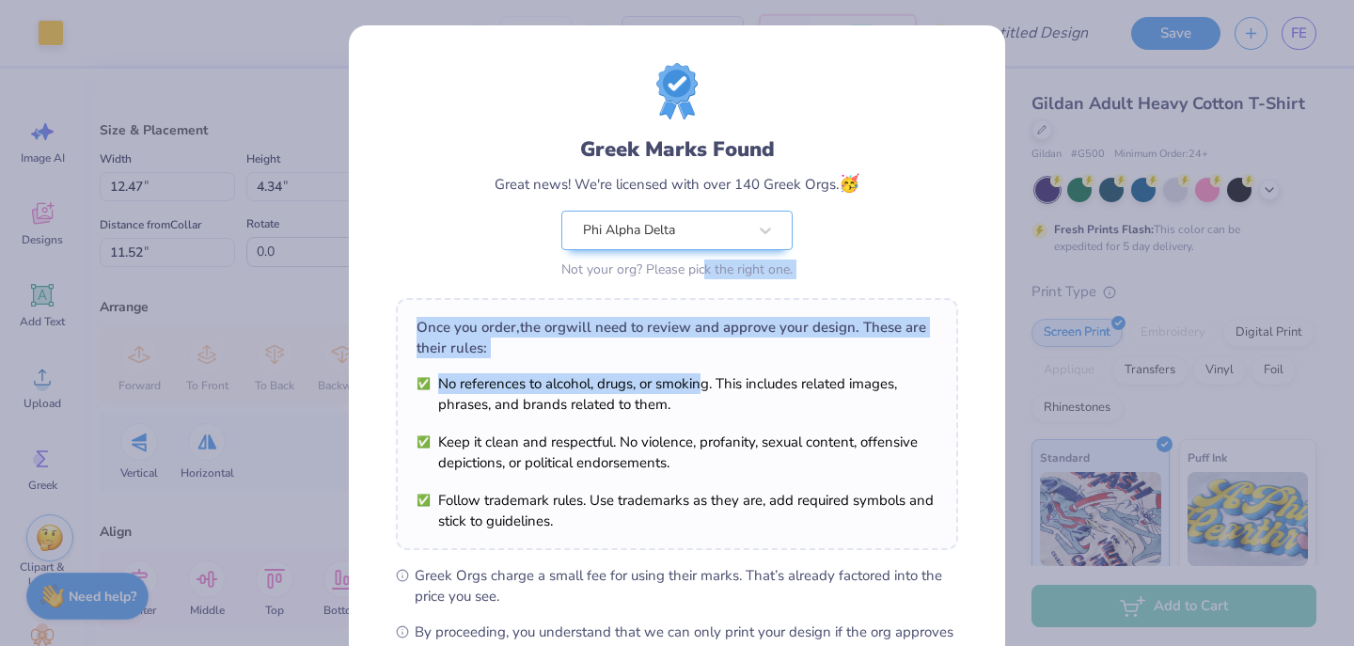
drag, startPoint x: 696, startPoint y: 384, endPoint x: 705, endPoint y: 253, distance: 131.1
click at [705, 255] on div "Greek Marks Found Great news! We're licensed with over 140 Greek Orgs. 🥳 Phi Al…" at bounding box center [677, 363] width 562 height 600
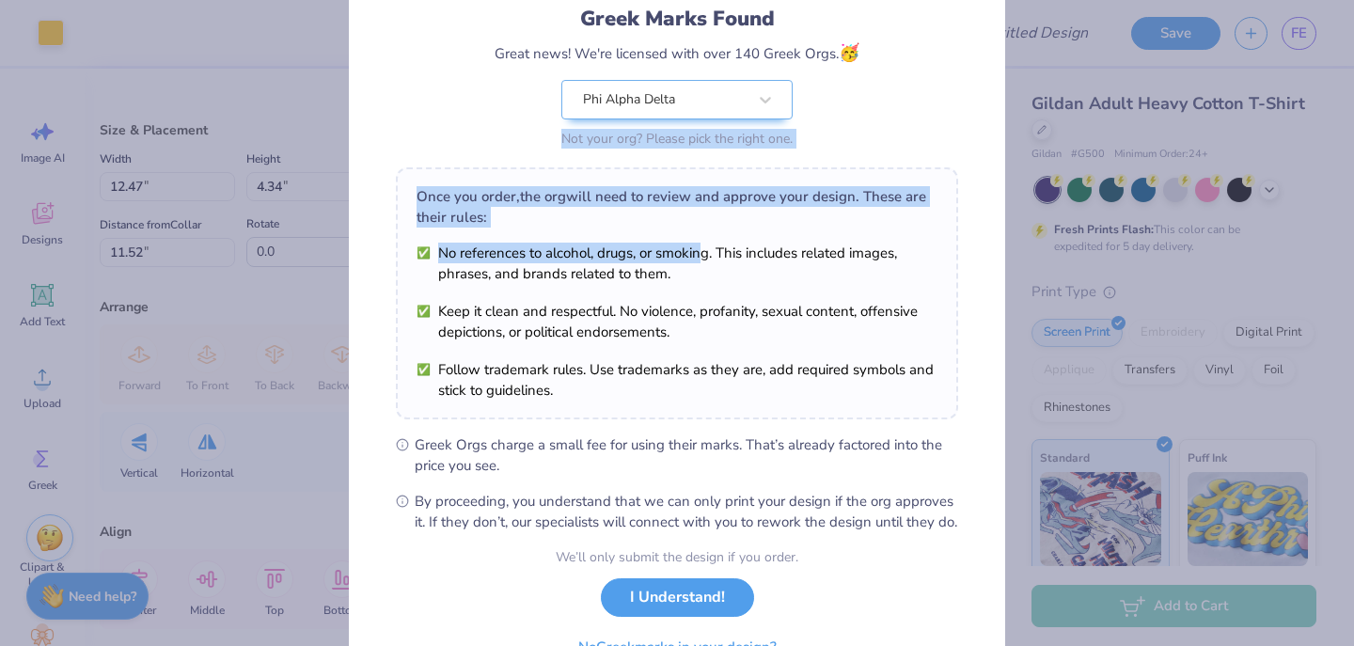
scroll to position [234, 0]
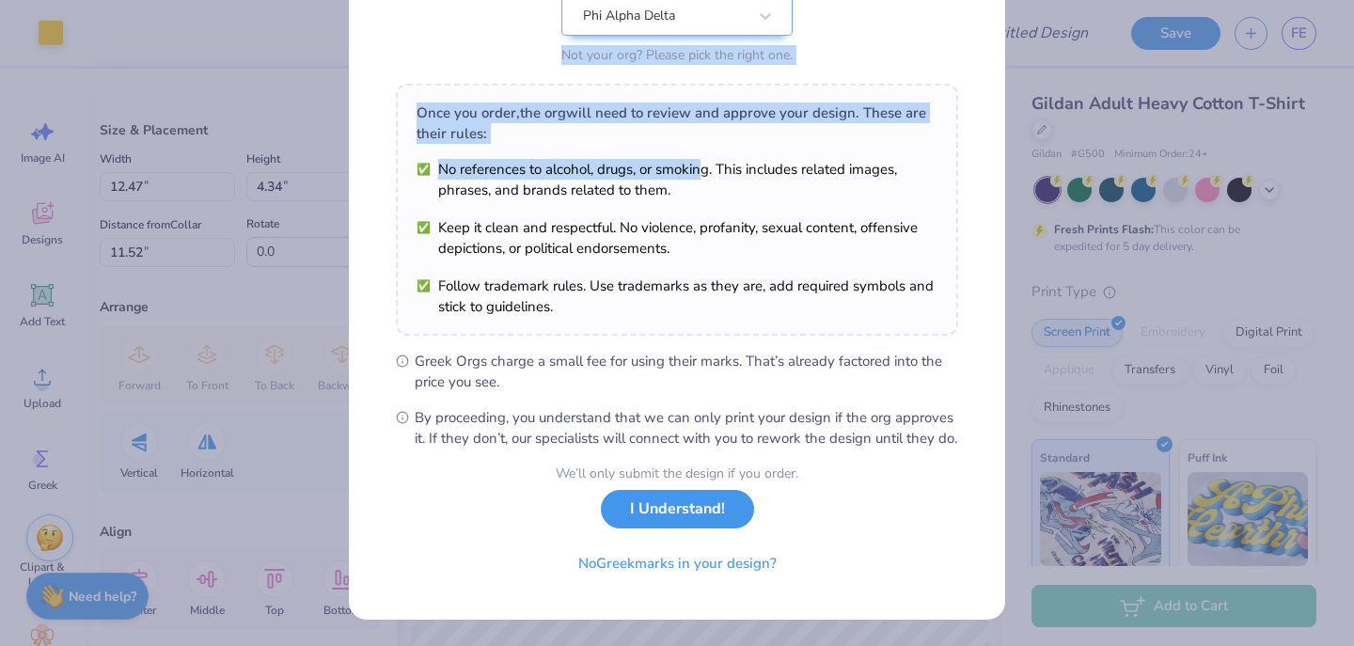
click at [686, 519] on button "I Understand!" at bounding box center [677, 509] width 153 height 39
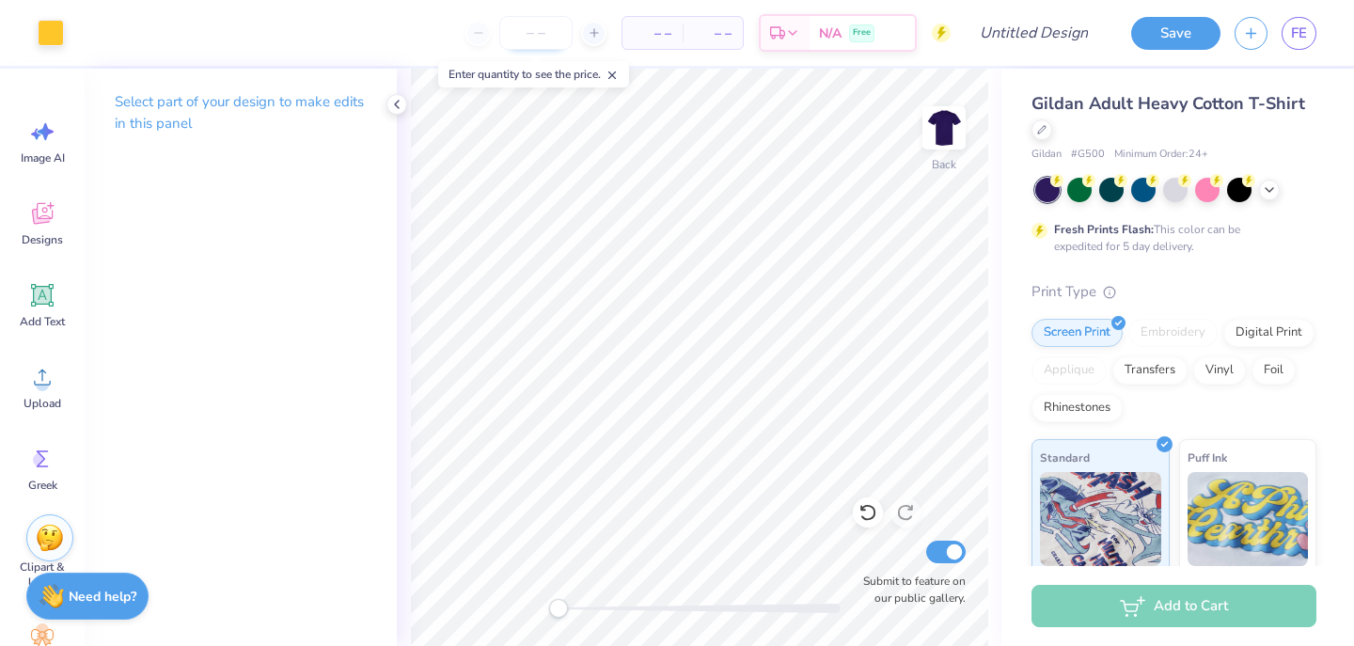
click at [548, 31] on input "number" at bounding box center [535, 33] width 73 height 34
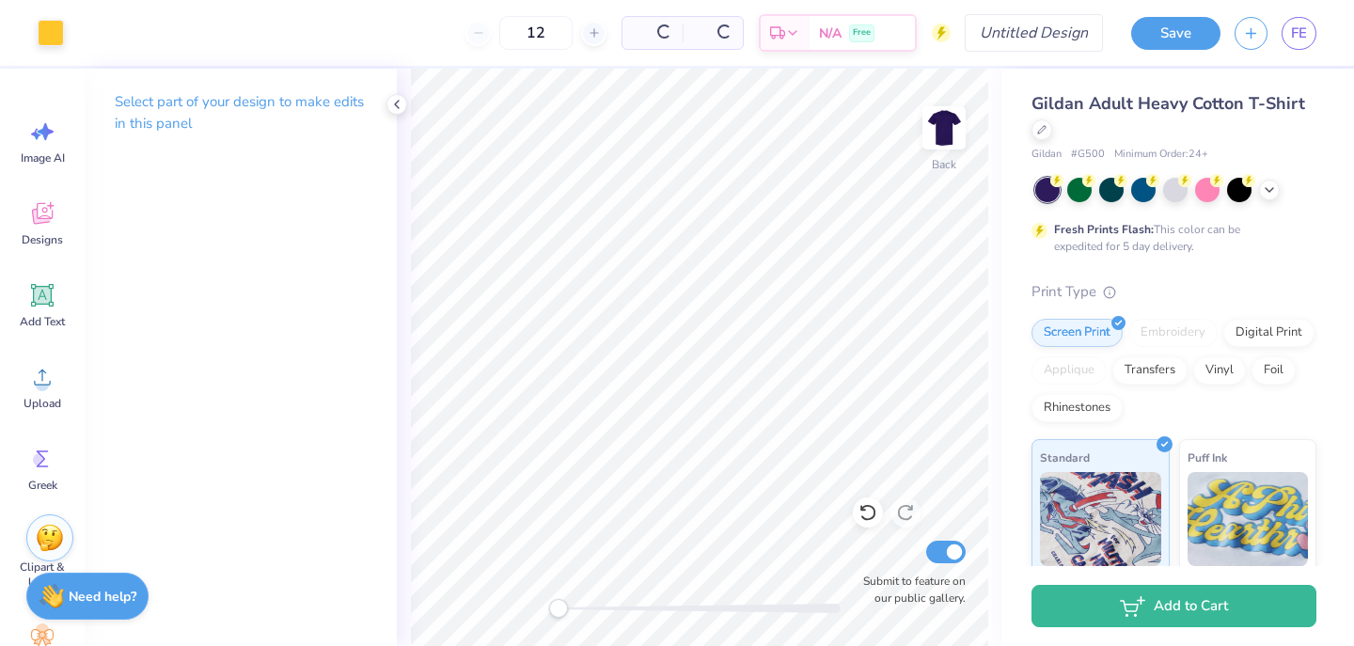
type input "12"
click at [1012, 32] on input "Design Title" at bounding box center [1057, 33] width 92 height 38
type input "Phi Alpha Delta Shirt"
click at [1185, 37] on button "Save" at bounding box center [1175, 30] width 89 height 33
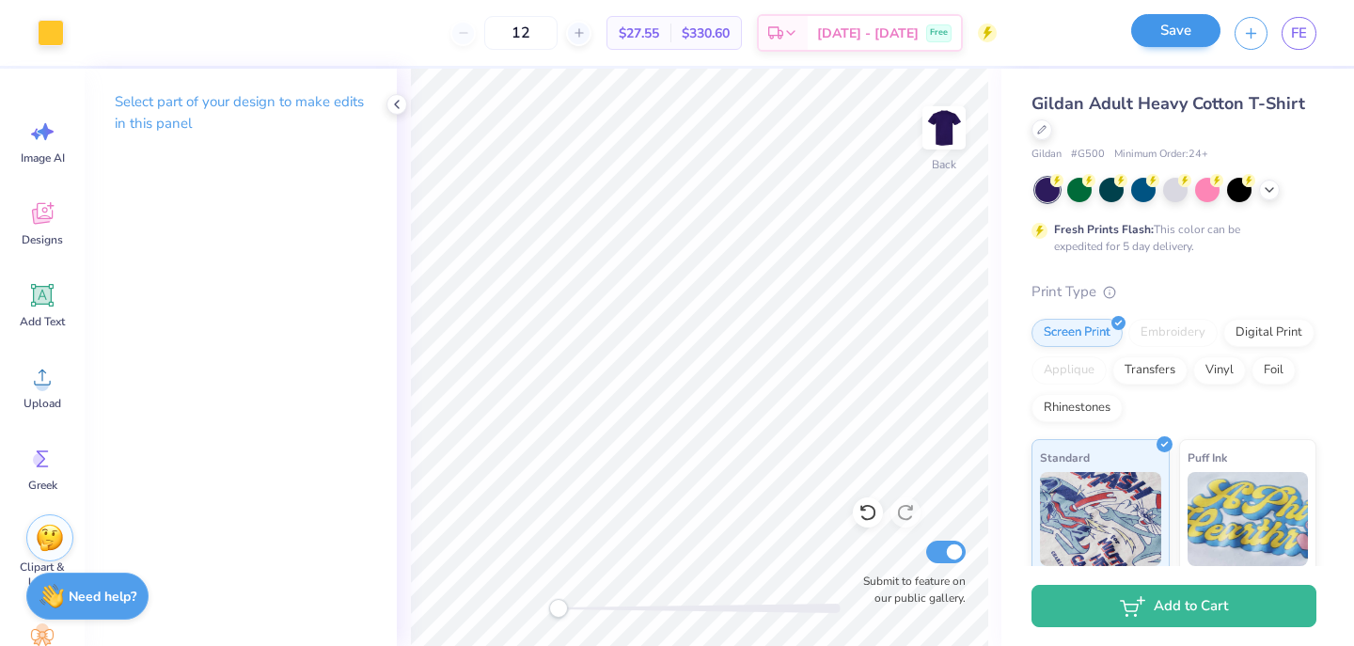
scroll to position [0, 0]
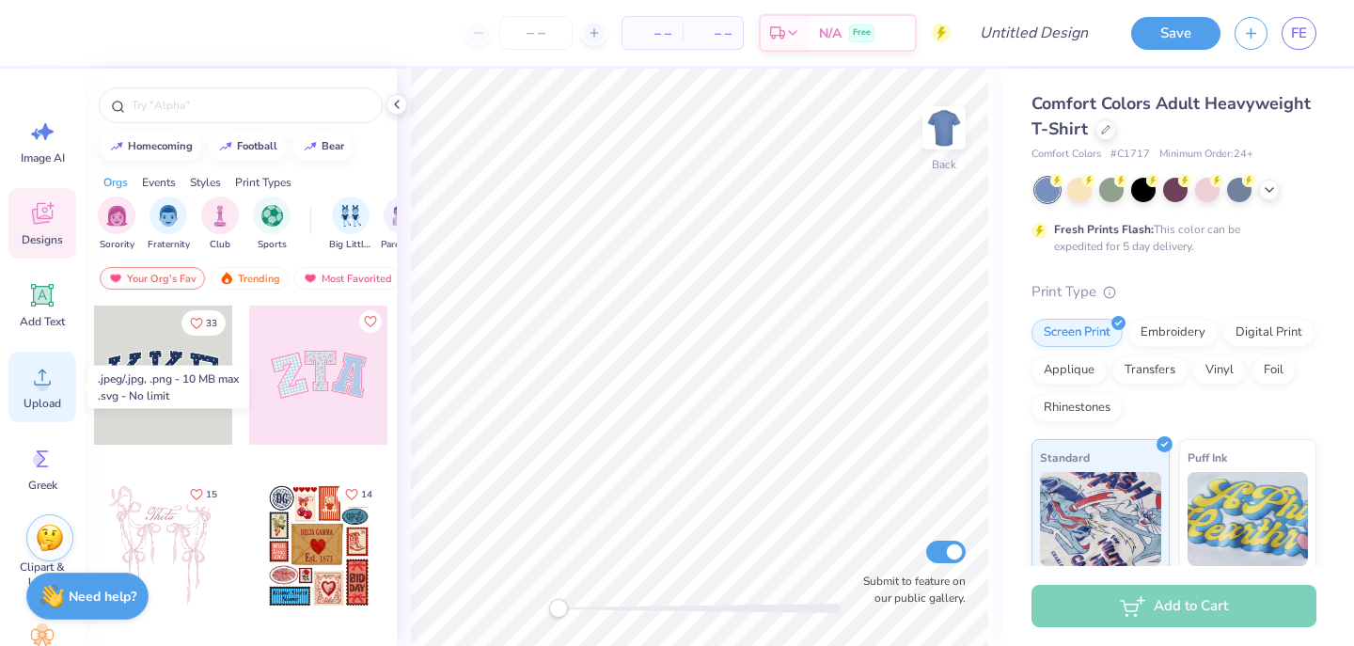
click at [52, 387] on icon at bounding box center [42, 377] width 28 height 28
click at [1108, 125] on icon at bounding box center [1106, 128] width 8 height 8
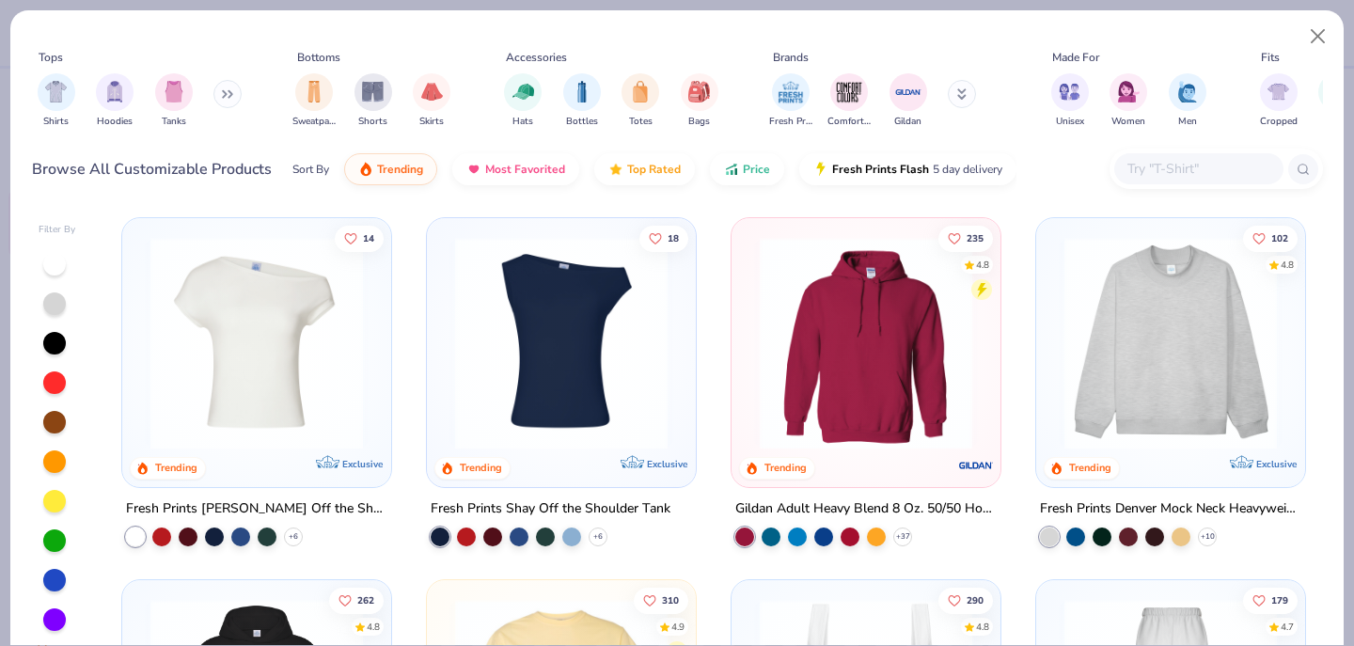
click at [1169, 177] on input "text" at bounding box center [1198, 169] width 145 height 22
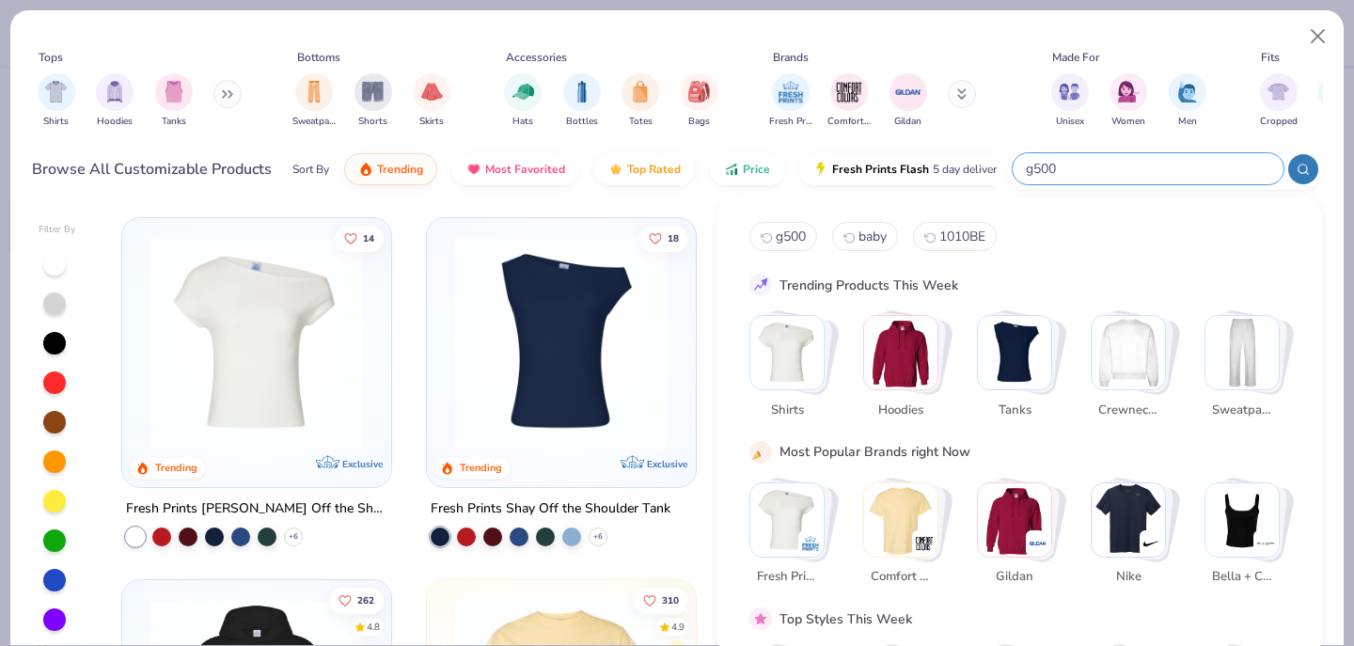
type input "g500"
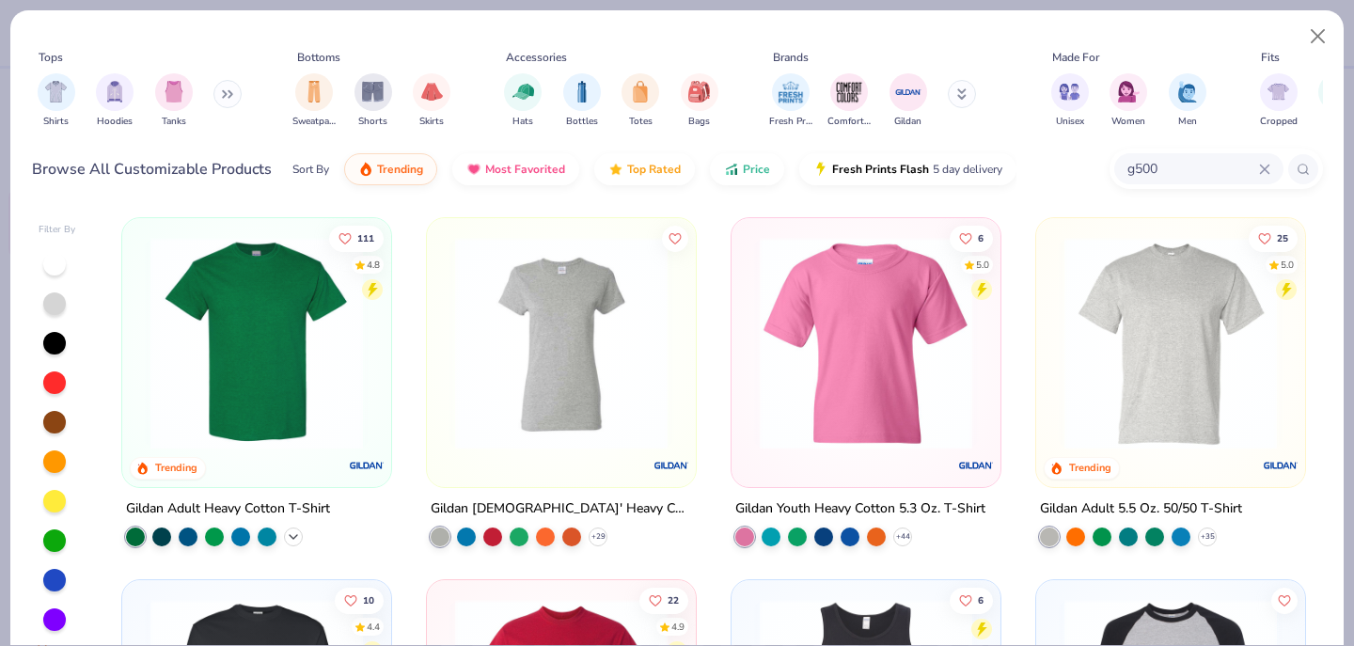
click at [290, 536] on icon at bounding box center [293, 536] width 15 height 15
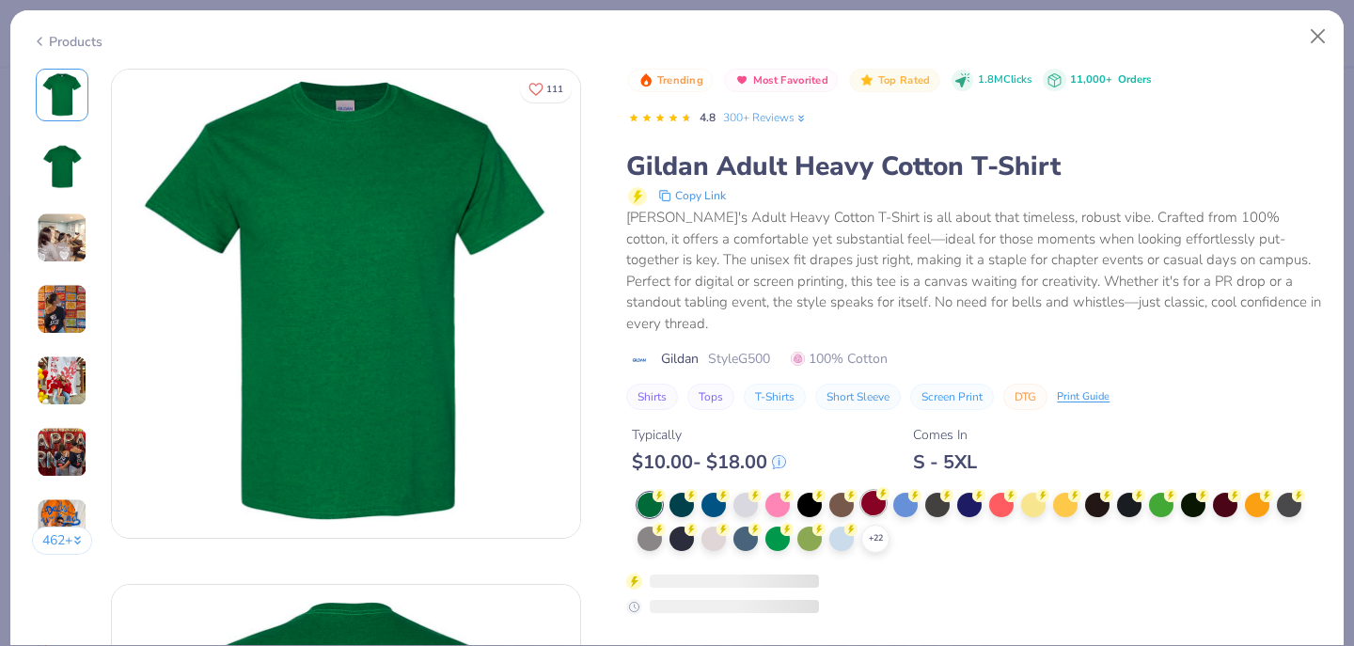
click at [875, 491] on div at bounding box center [873, 503] width 24 height 24
click at [876, 531] on icon at bounding box center [875, 538] width 15 height 15
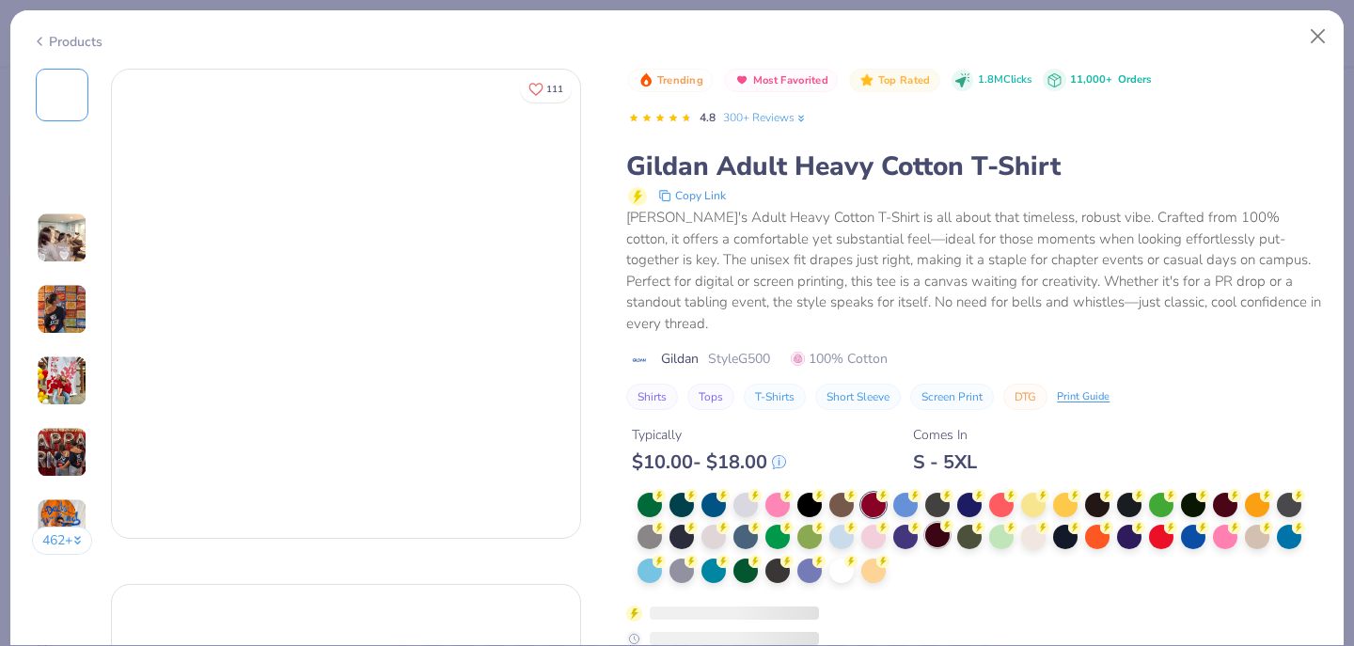
scroll to position [43, 0]
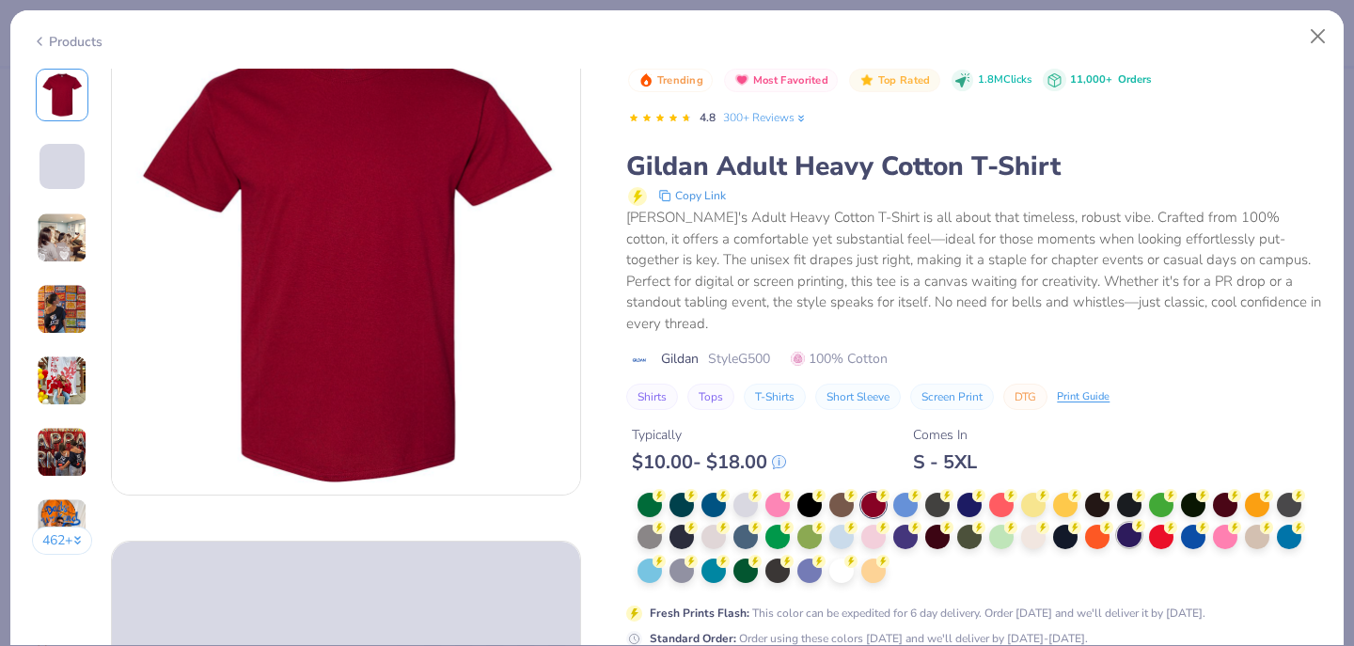
click at [1133, 523] on div at bounding box center [1129, 535] width 24 height 24
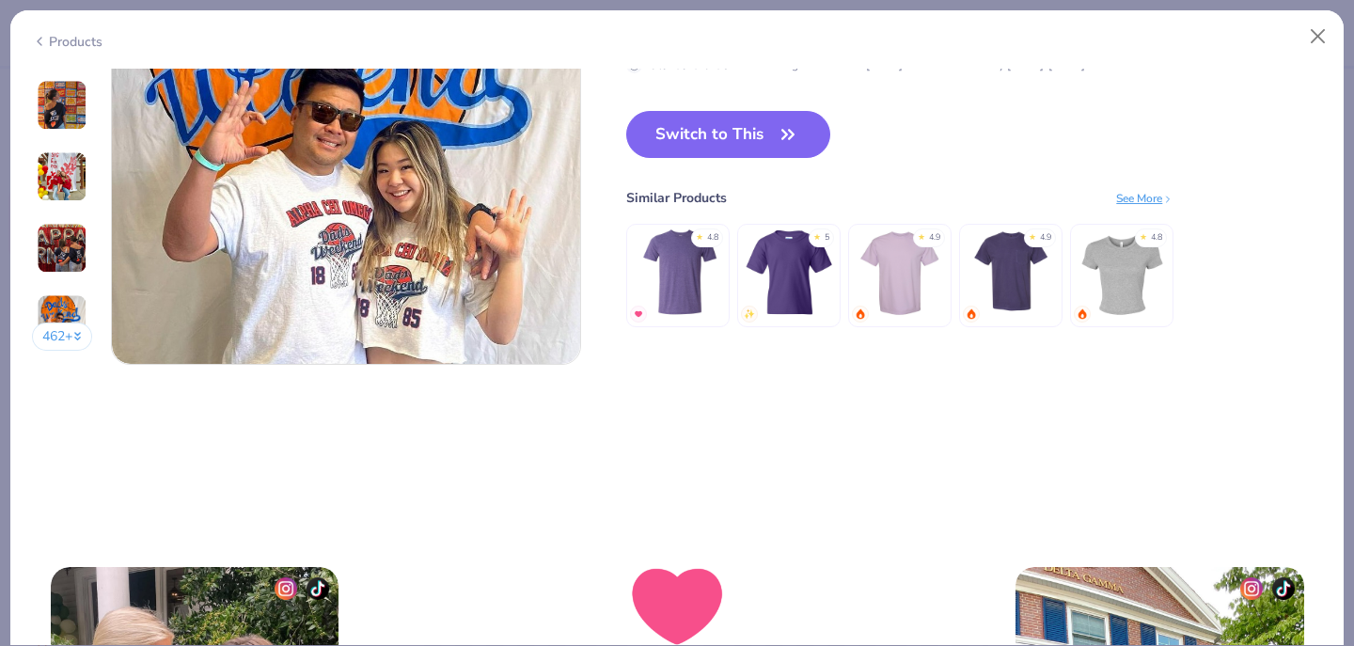
scroll to position [3259, 0]
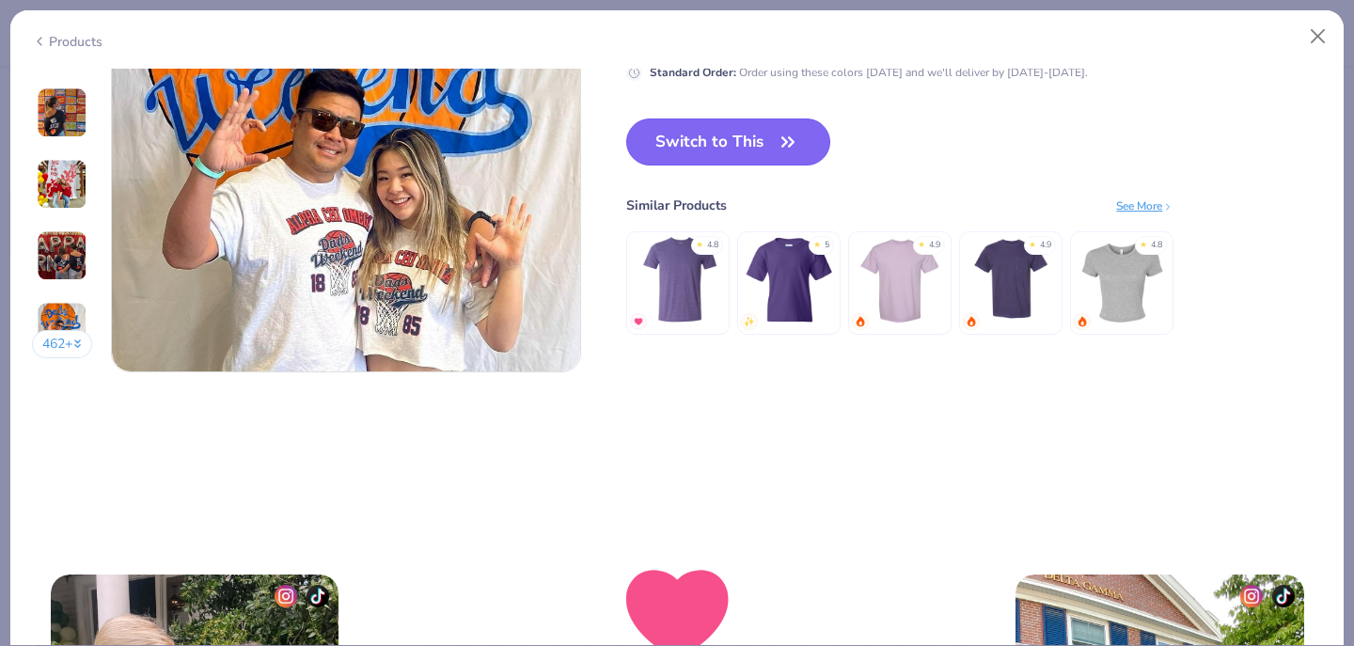
click at [769, 128] on button "Switch to This" at bounding box center [728, 141] width 204 height 47
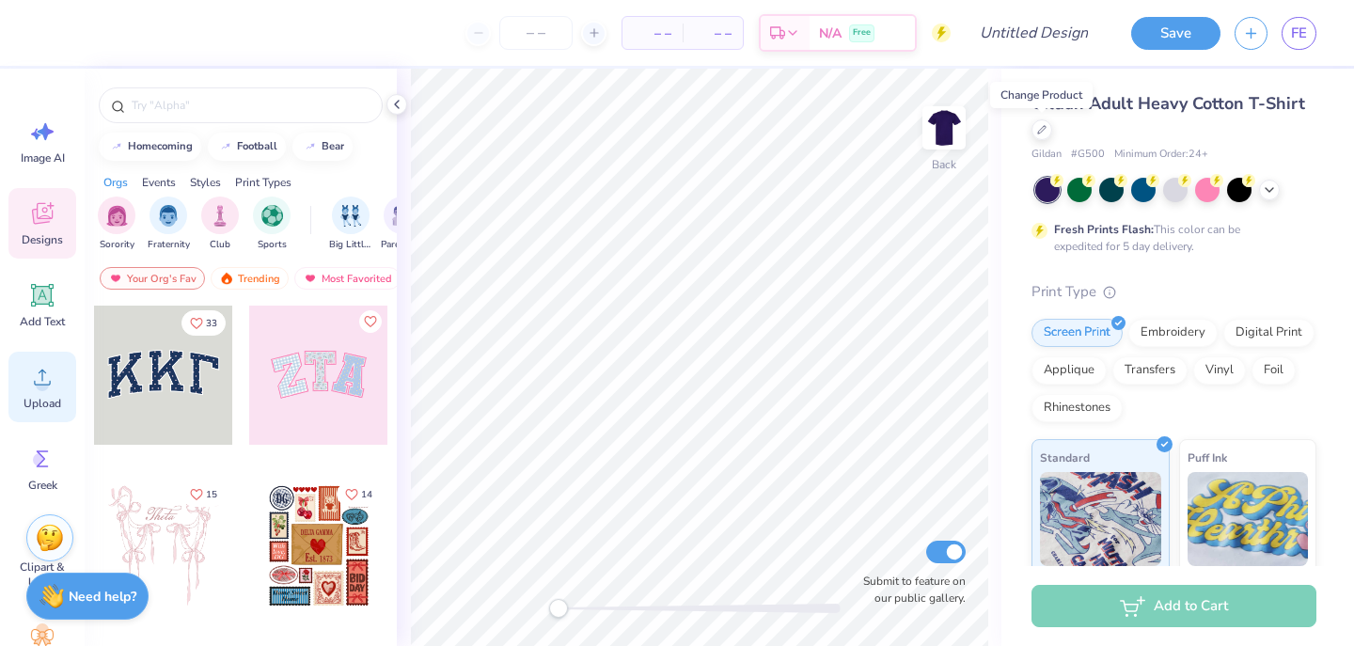
click at [38, 374] on icon at bounding box center [42, 377] width 28 height 28
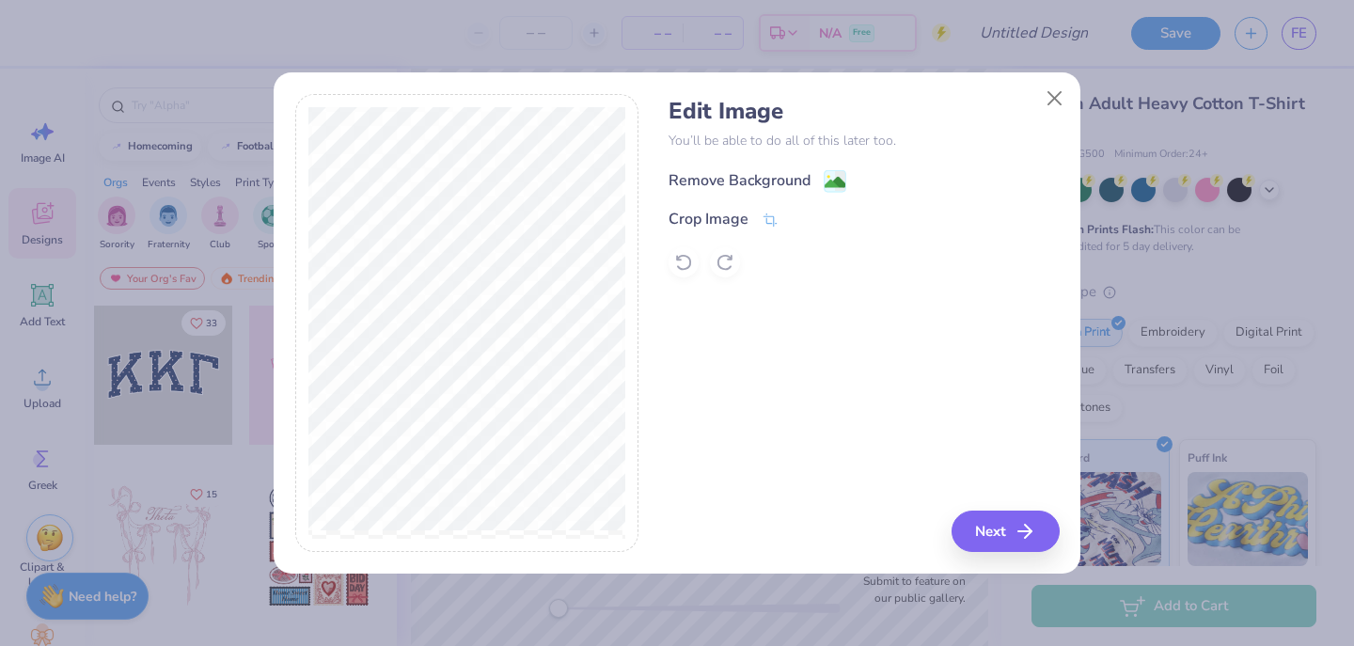
click at [808, 180] on div "Remove Background" at bounding box center [740, 180] width 142 height 23
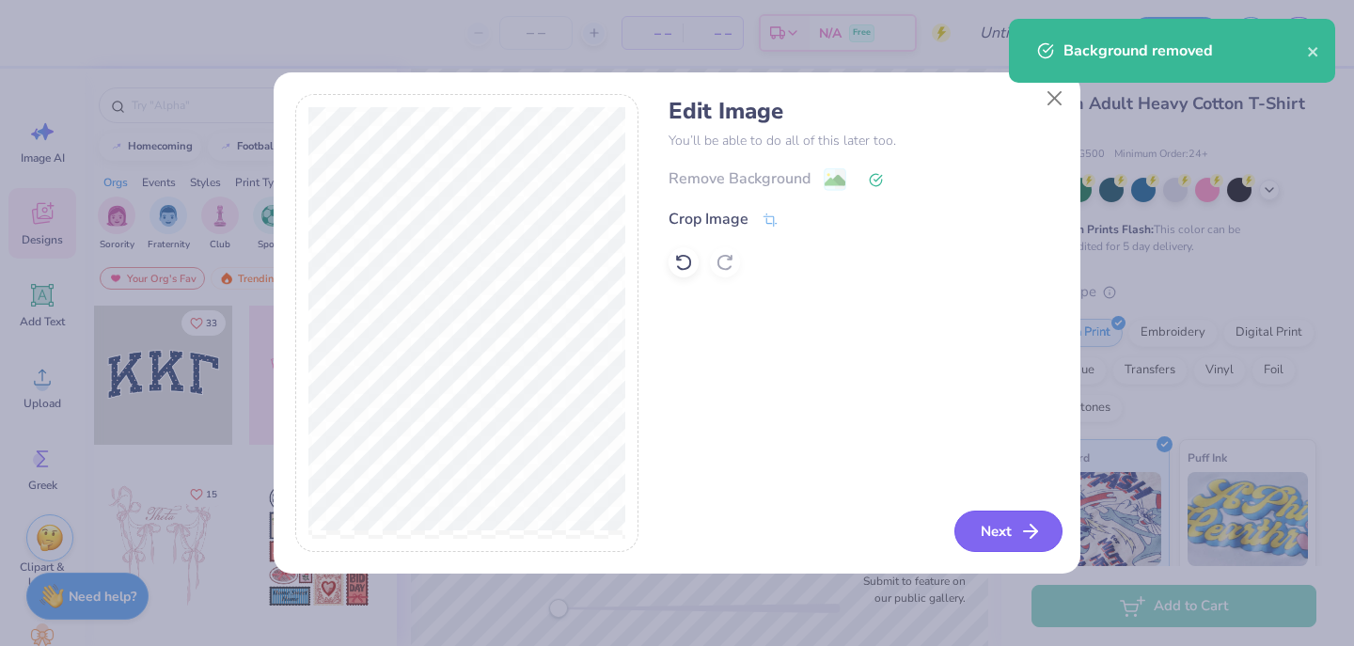
click at [1029, 527] on icon "button" at bounding box center [1030, 531] width 23 height 23
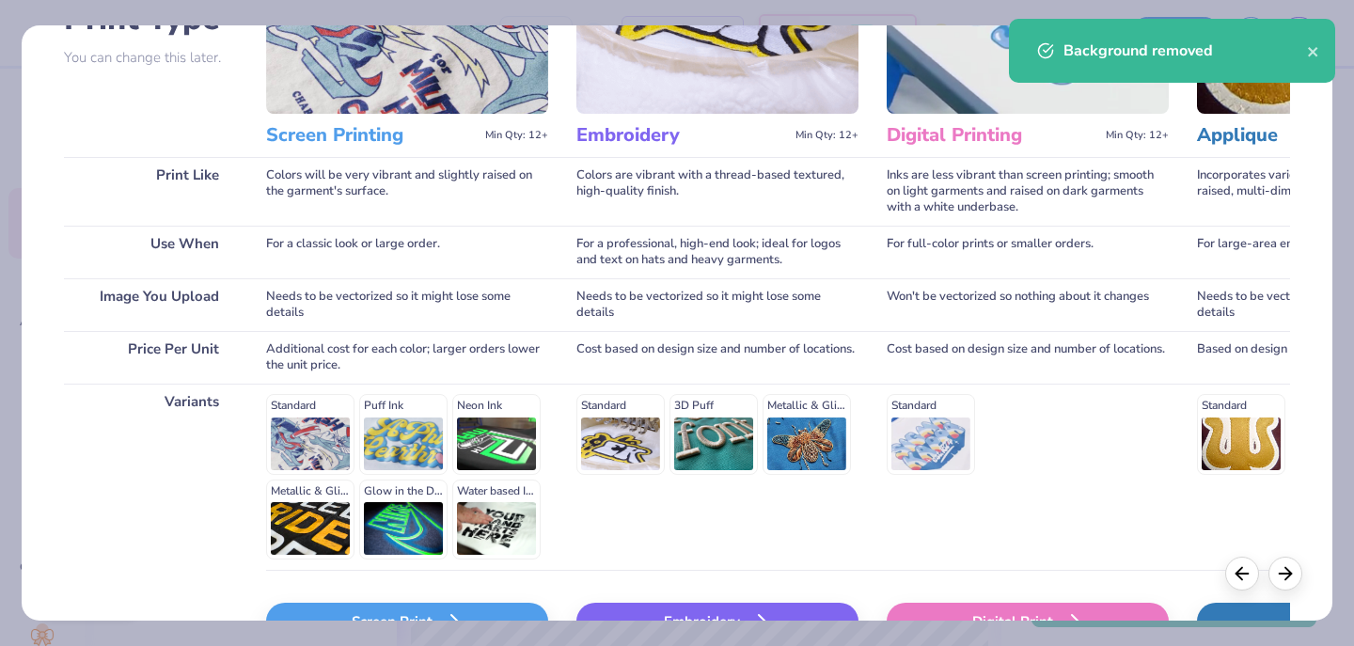
scroll to position [231, 0]
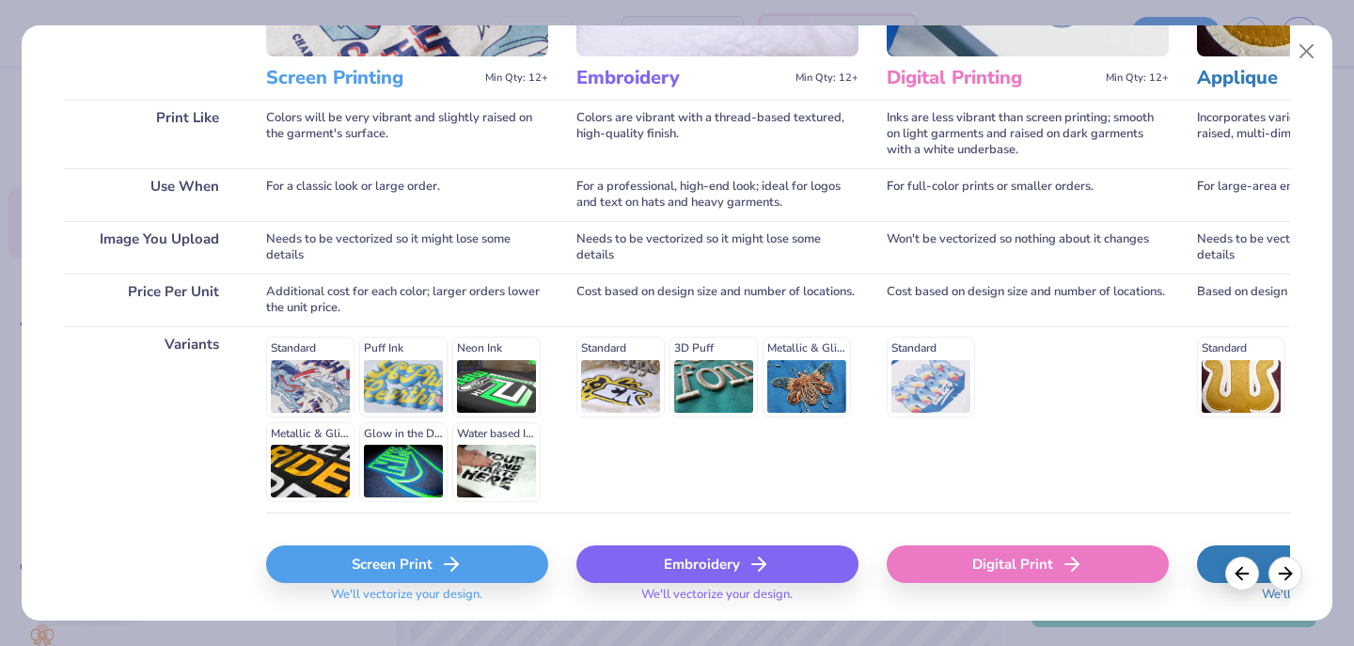
click at [384, 551] on div "Screen Print" at bounding box center [407, 564] width 282 height 38
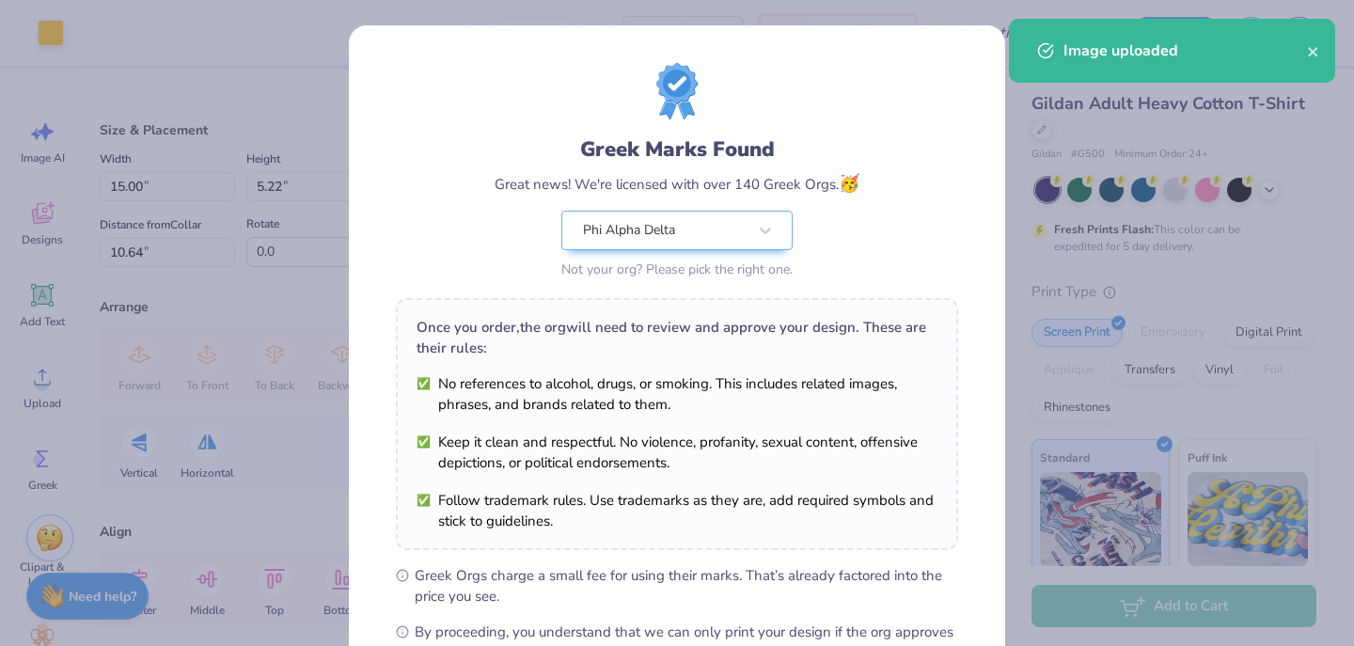
scroll to position [234, 0]
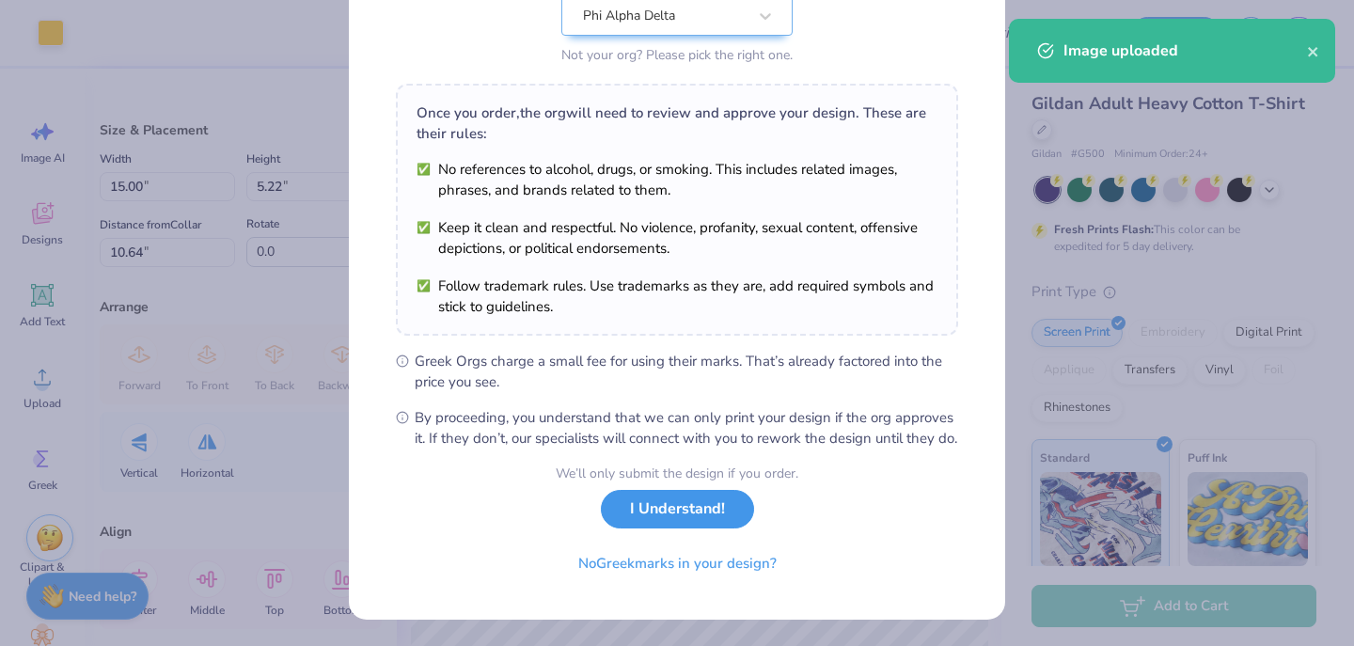
click at [694, 519] on button "I Understand!" at bounding box center [677, 509] width 153 height 39
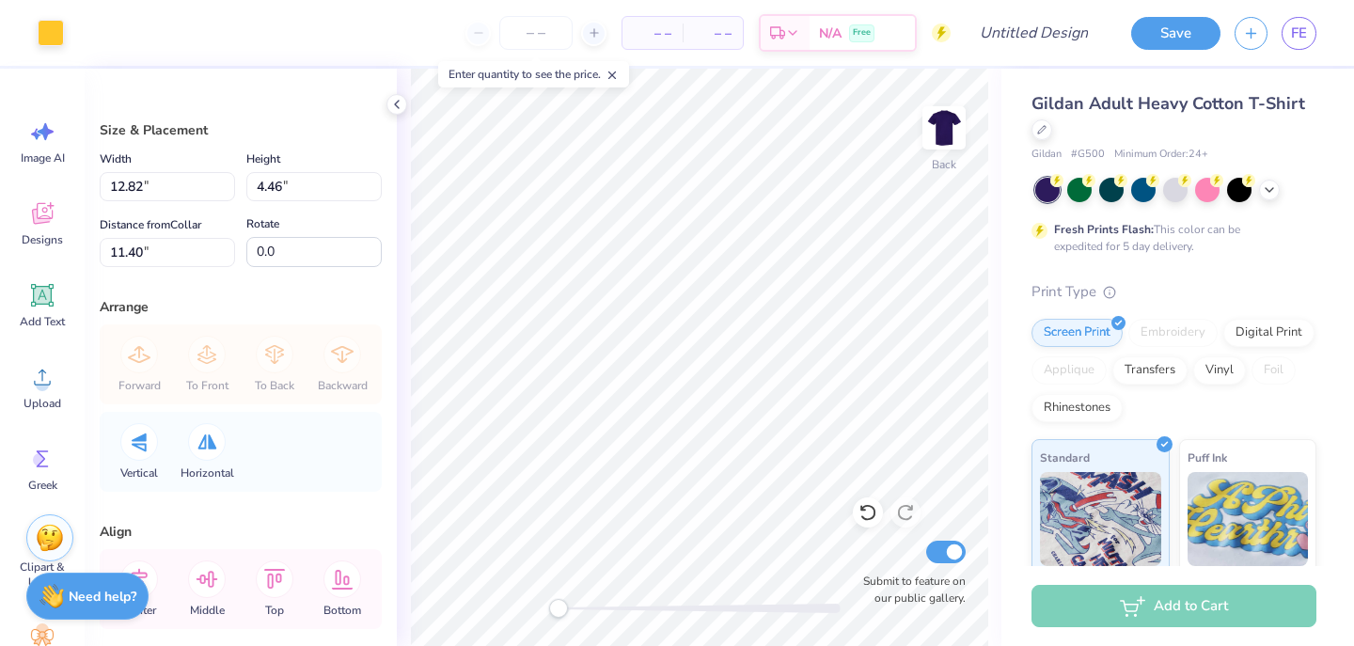
type input "12.82"
type input "4.46"
type input "11.40"
click at [527, 27] on input "number" at bounding box center [535, 33] width 73 height 34
type input "12"
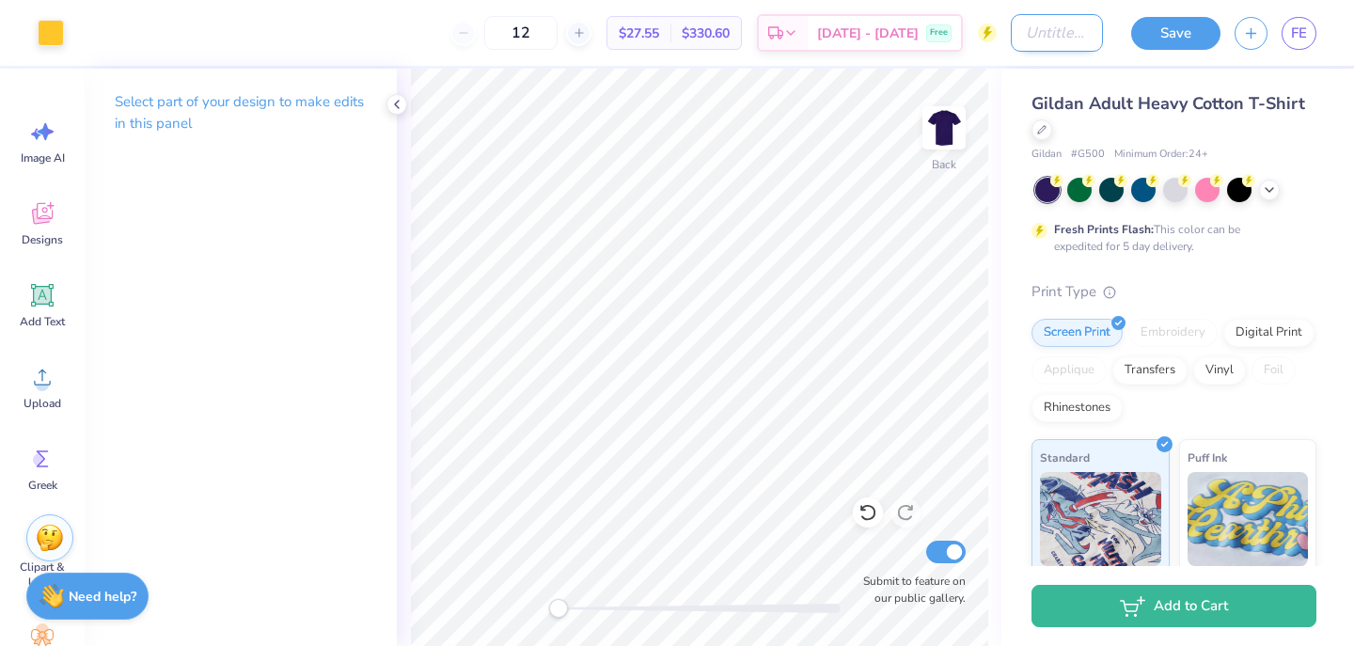
click at [1027, 39] on input "Design Title" at bounding box center [1057, 33] width 92 height 38
type input "Shirt"
click at [1152, 27] on button "Save" at bounding box center [1175, 30] width 89 height 33
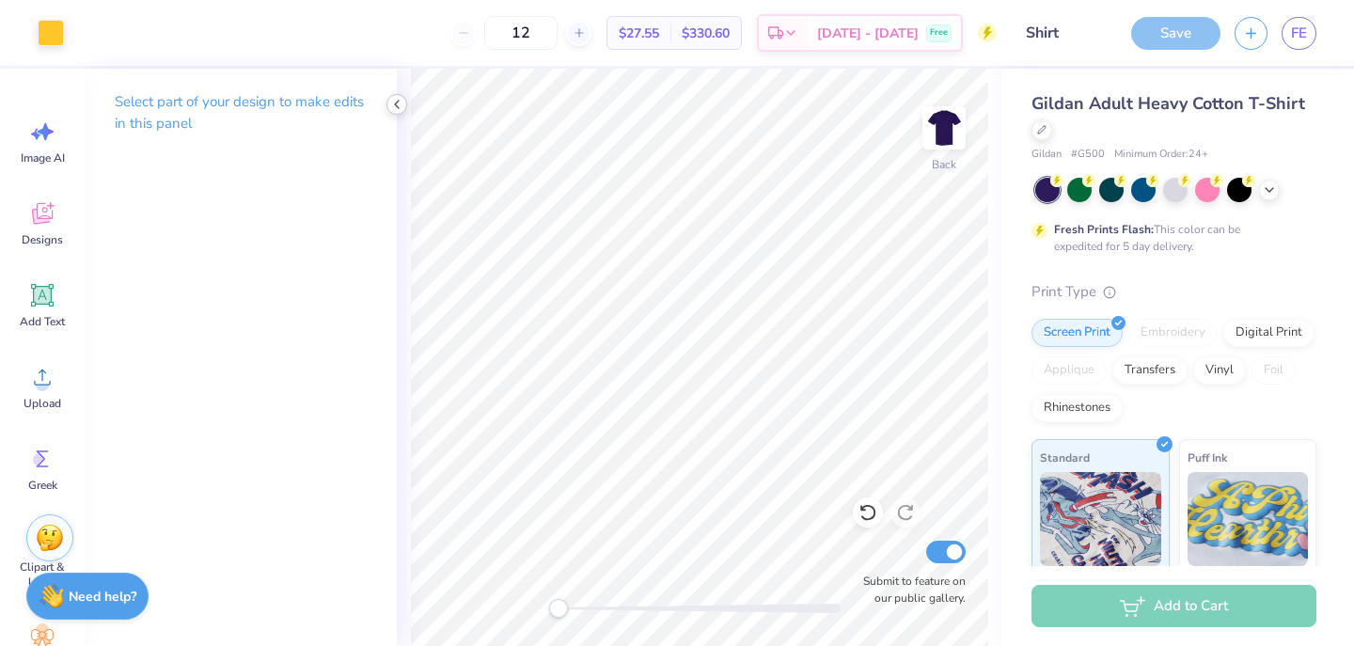
click at [396, 105] on polyline at bounding box center [397, 105] width 4 height 8
